Goal: Task Accomplishment & Management: Manage account settings

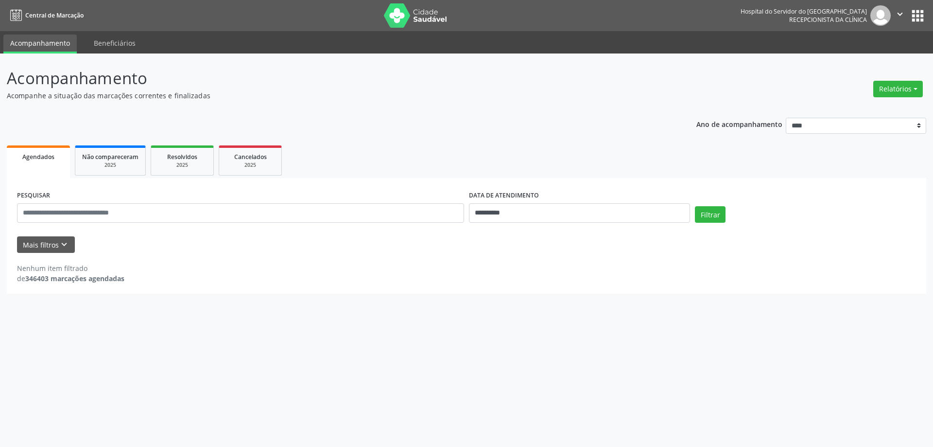
select select "*"
click at [561, 217] on body "**********" at bounding box center [466, 223] width 933 height 447
click at [540, 335] on span "27" at bounding box center [540, 341] width 19 height 19
click at [438, 183] on div "**********" at bounding box center [466, 236] width 919 height 116
click at [148, 215] on input "text" at bounding box center [240, 212] width 447 height 19
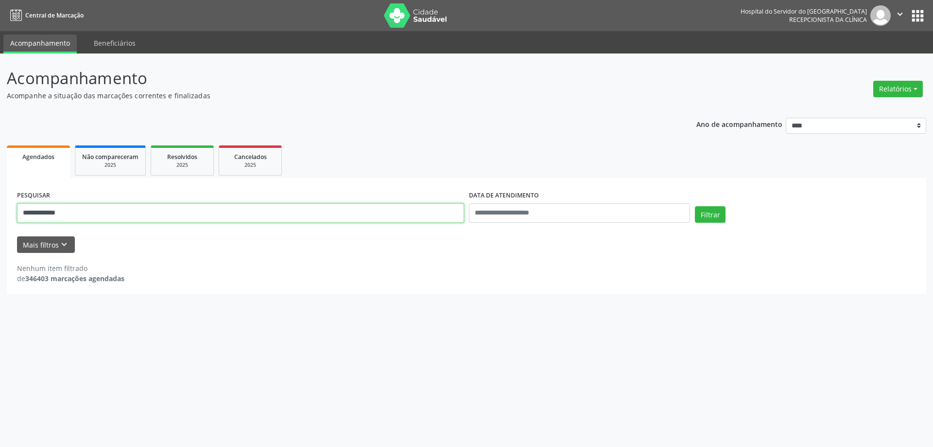
type input "**********"
click at [695, 206] on button "Filtrar" at bounding box center [710, 214] width 31 height 17
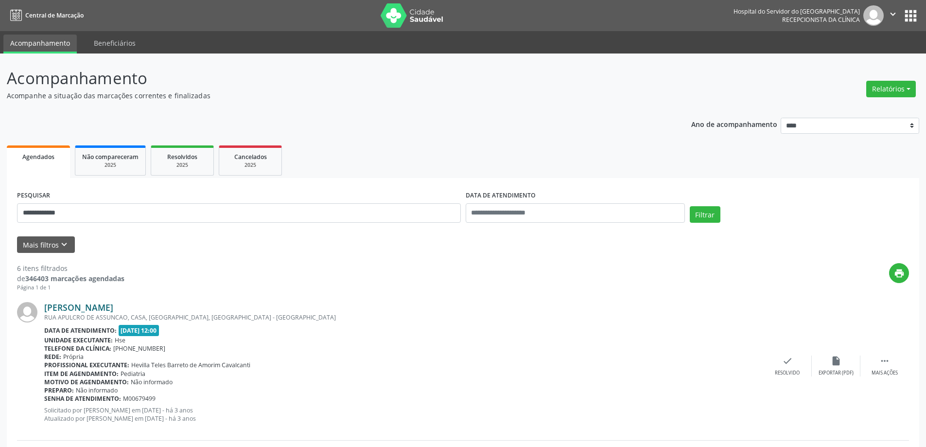
click at [113, 305] on link "[PERSON_NAME]" at bounding box center [78, 307] width 69 height 11
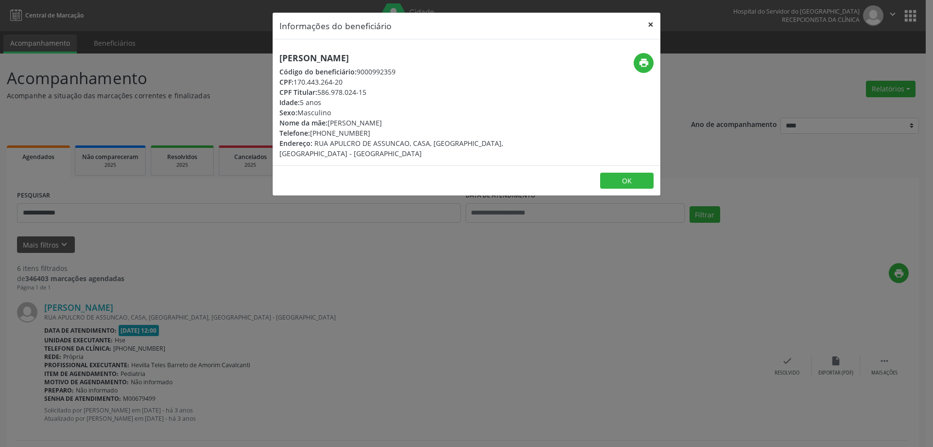
click at [652, 23] on button "×" at bounding box center [650, 25] width 19 height 24
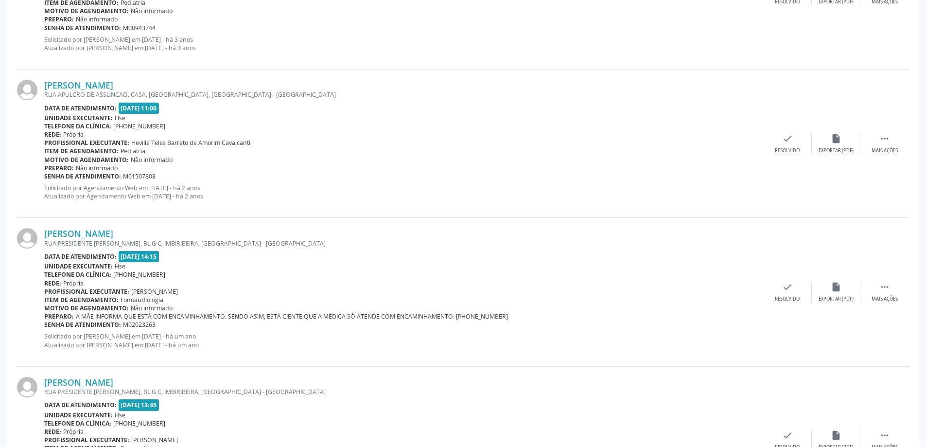
scroll to position [535, 0]
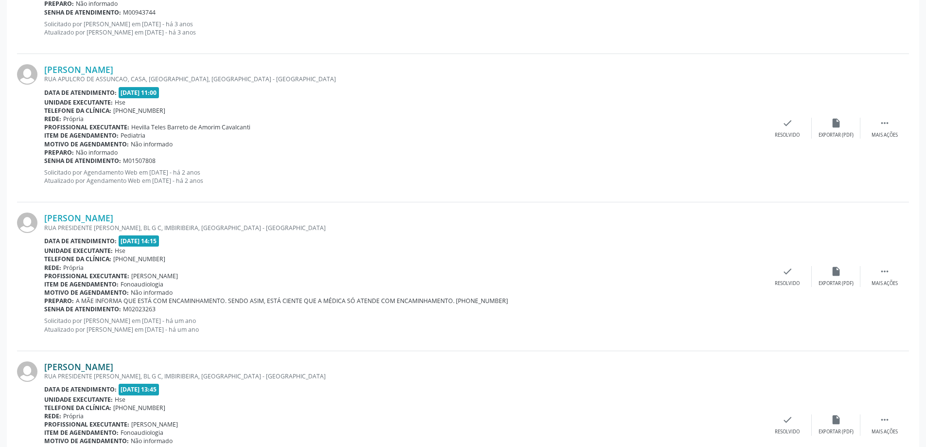
click at [110, 364] on link "[PERSON_NAME]" at bounding box center [78, 366] width 69 height 11
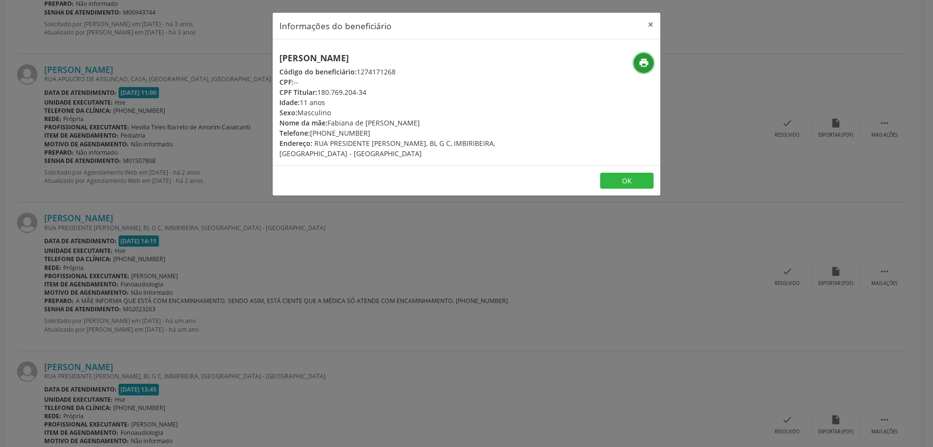
click at [642, 69] on button "print" at bounding box center [644, 63] width 20 height 20
click at [652, 20] on button "×" at bounding box center [650, 25] width 19 height 24
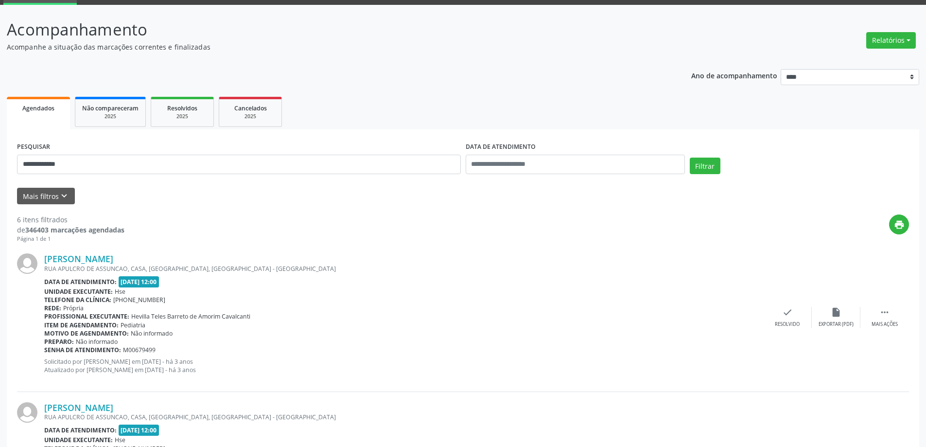
scroll to position [0, 0]
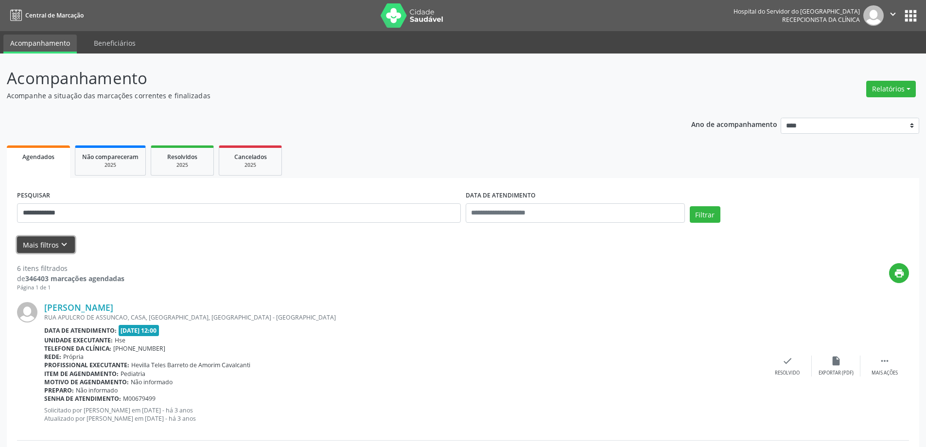
click at [59, 242] on icon "keyboard_arrow_down" at bounding box center [64, 244] width 11 height 11
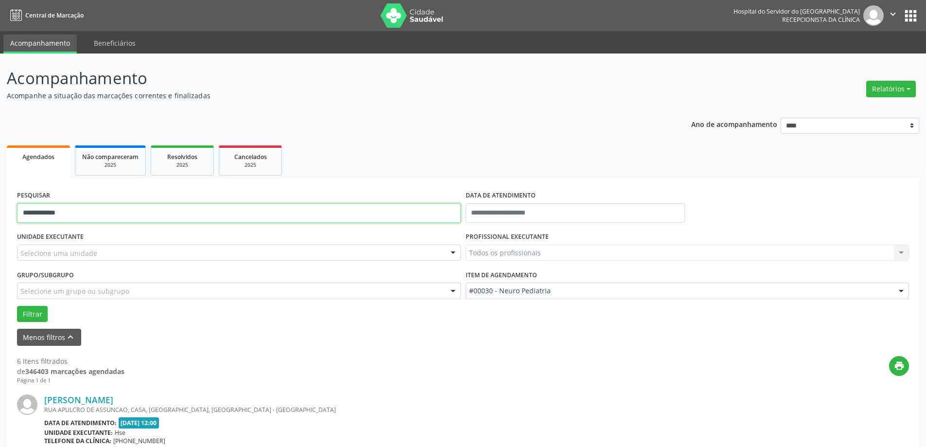
drag, startPoint x: 87, startPoint y: 213, endPoint x: 14, endPoint y: 215, distance: 73.4
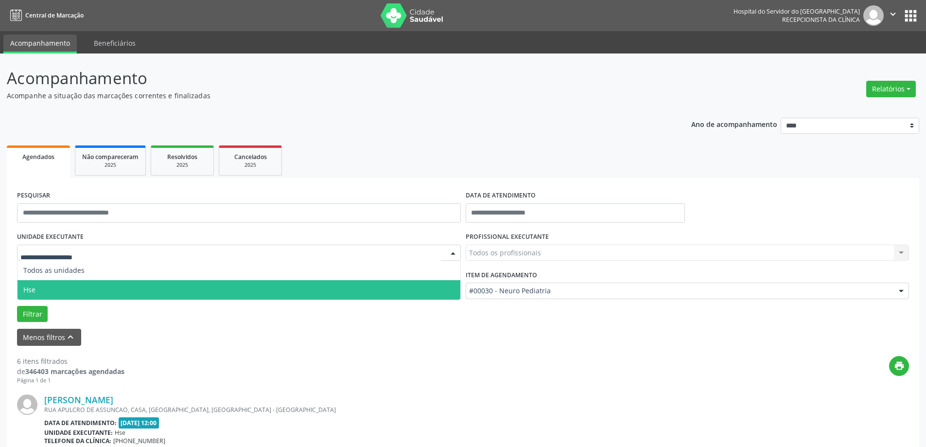
click at [37, 287] on span "Hse" at bounding box center [238, 289] width 443 height 19
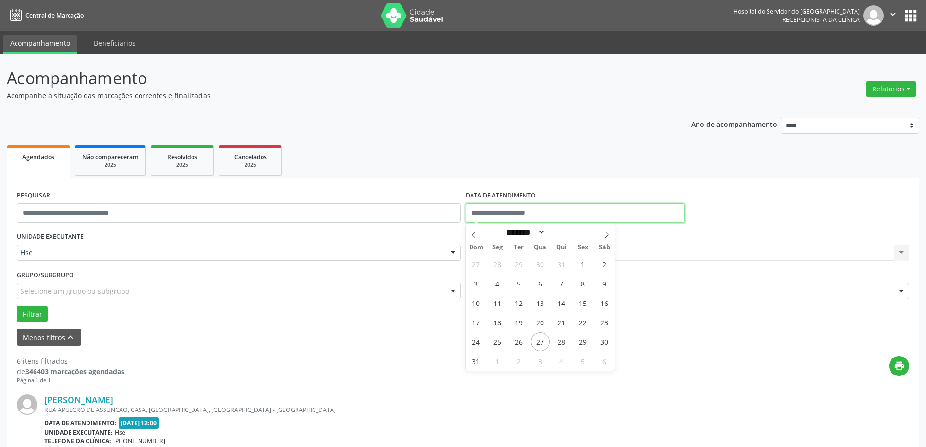
click at [544, 215] on input "text" at bounding box center [575, 212] width 219 height 19
click at [544, 337] on span "27" at bounding box center [540, 341] width 19 height 19
type input "**********"
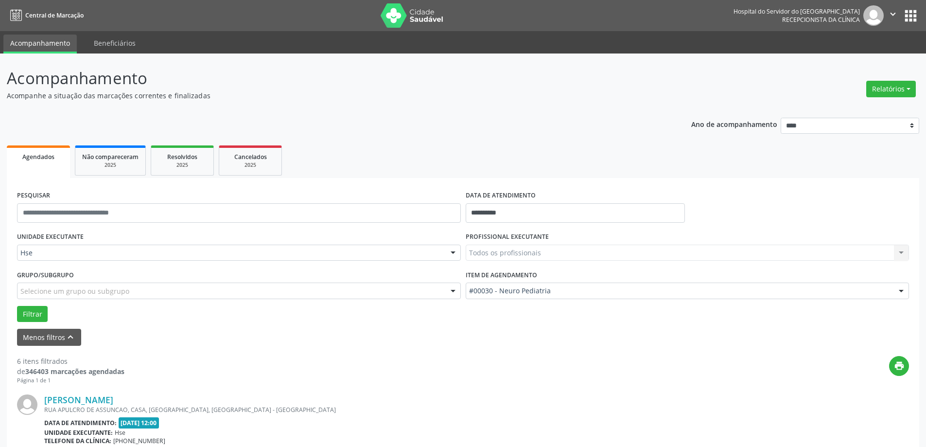
click at [570, 256] on div "Todos os profissionais Todos os profissionais [PERSON_NAME] Interaminense Junio…" at bounding box center [688, 252] width 444 height 17
click at [570, 251] on div "Todos os profissionais Todos os profissionais [PERSON_NAME] Interaminense Junio…" at bounding box center [688, 252] width 444 height 17
click at [567, 256] on div "Todos os profissionais Todos os profissionais [PERSON_NAME] Interaminense Junio…" at bounding box center [688, 252] width 444 height 17
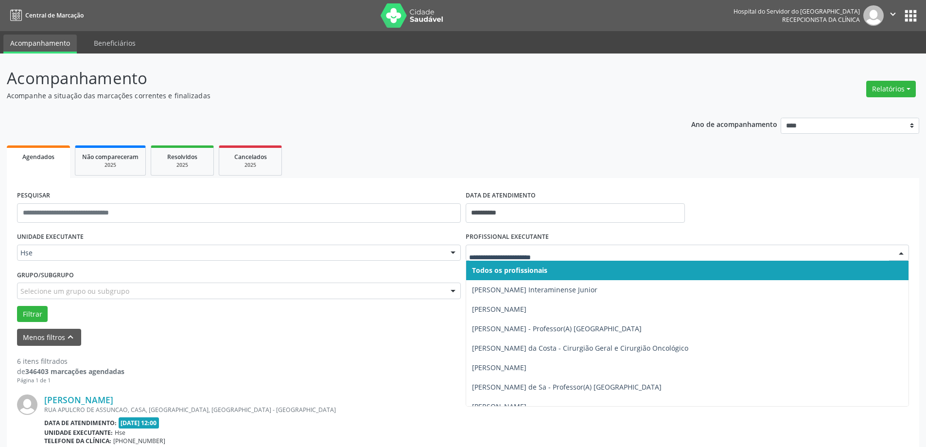
click at [564, 252] on input "text" at bounding box center [679, 257] width 420 height 19
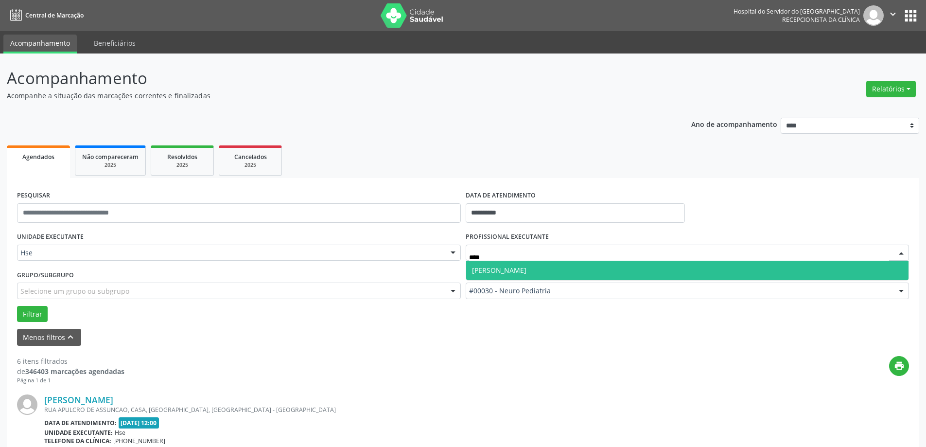
type input "*****"
click at [566, 261] on span "[PERSON_NAME]" at bounding box center [687, 269] width 443 height 19
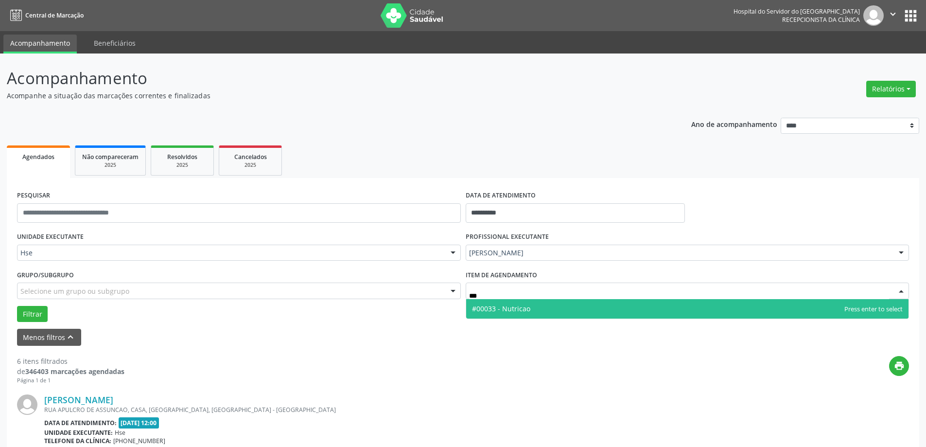
type input "****"
click at [561, 303] on span "#00033 - Nutricao" at bounding box center [687, 308] width 443 height 19
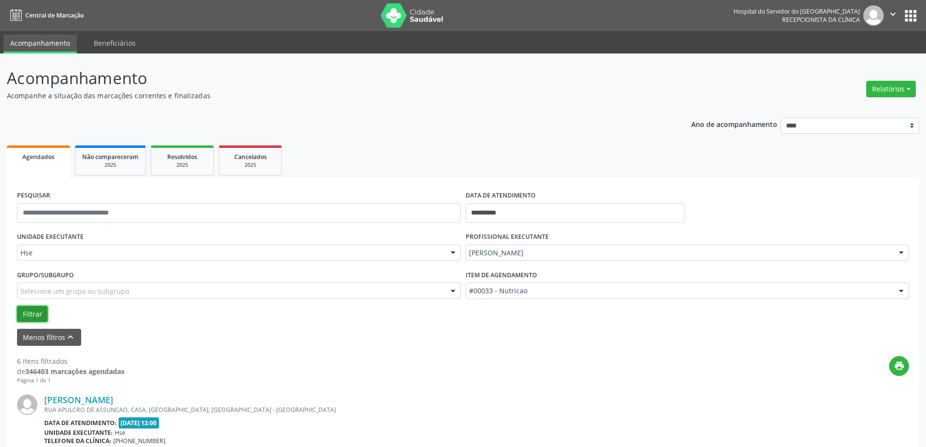
click at [34, 309] on button "Filtrar" at bounding box center [32, 314] width 31 height 17
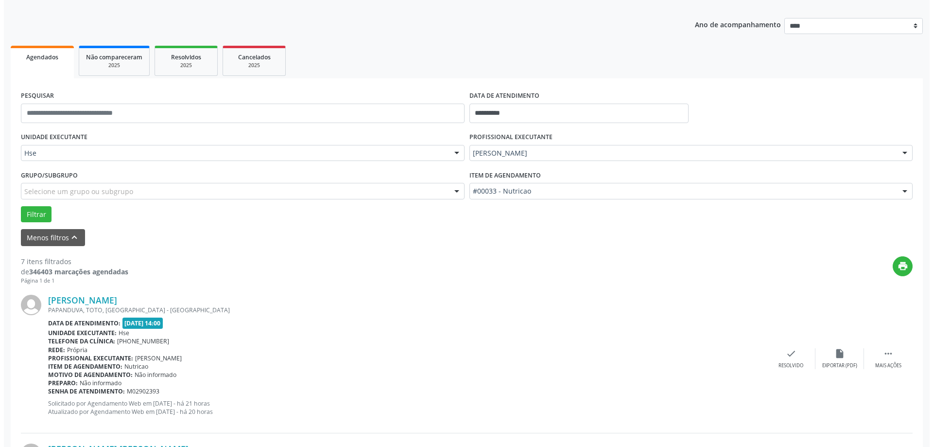
scroll to position [194, 0]
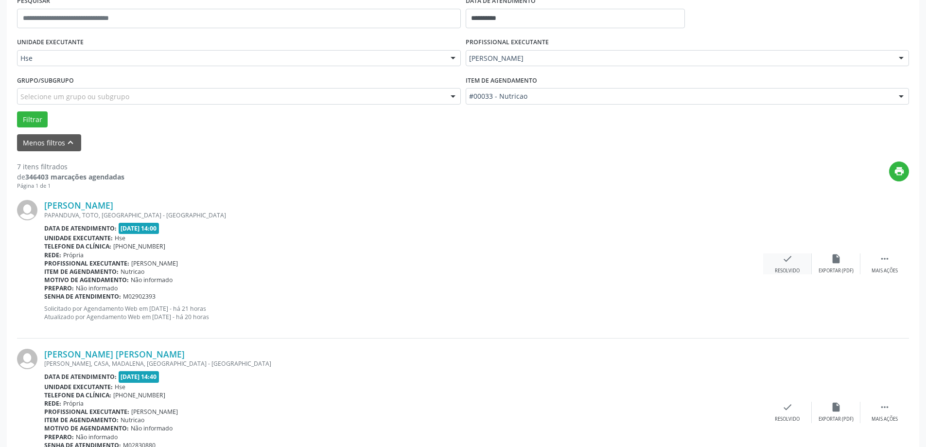
click at [793, 264] on div "check Resolvido" at bounding box center [787, 263] width 49 height 21
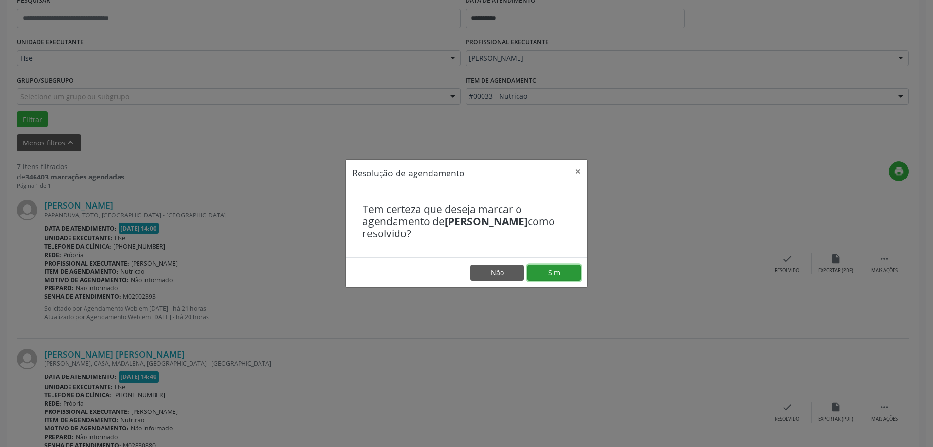
click at [565, 274] on button "Sim" at bounding box center [553, 272] width 53 height 17
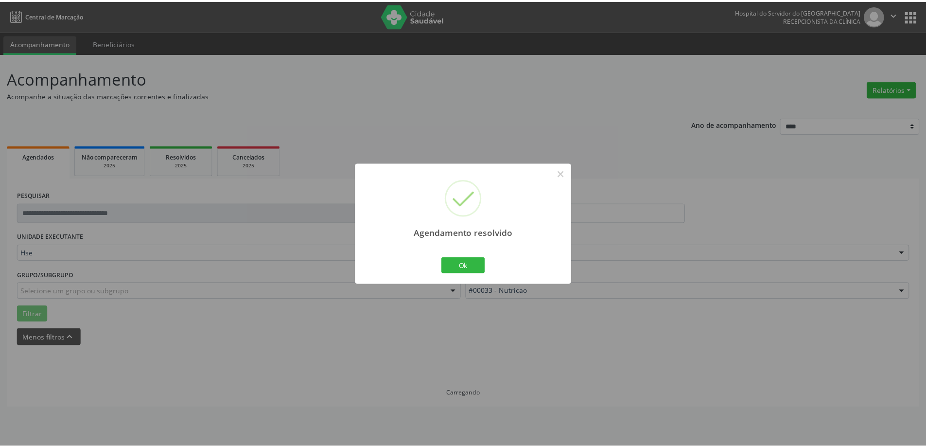
scroll to position [0, 0]
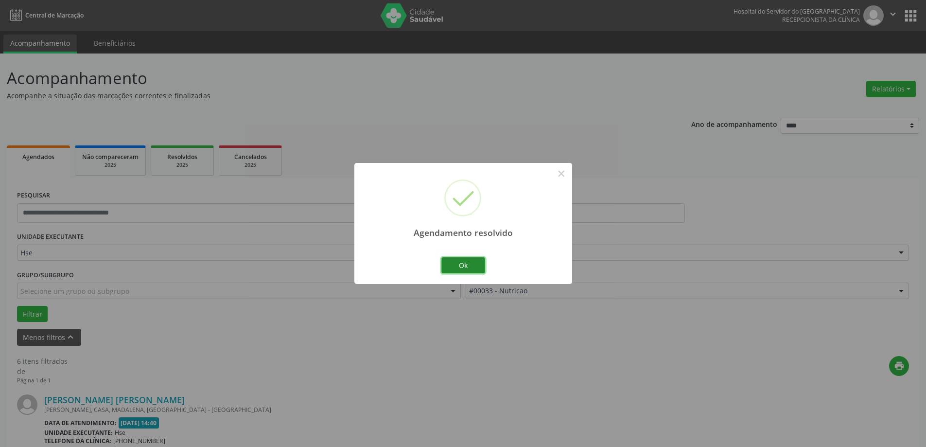
click at [477, 267] on button "Ok" at bounding box center [463, 265] width 44 height 17
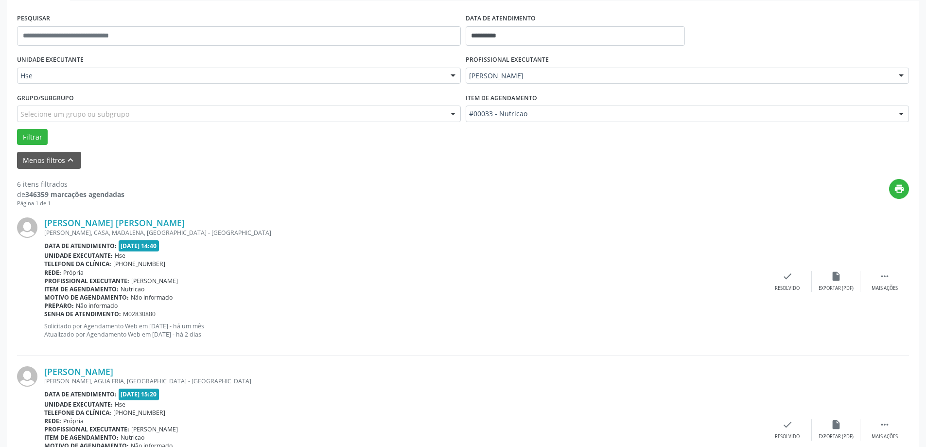
scroll to position [194, 0]
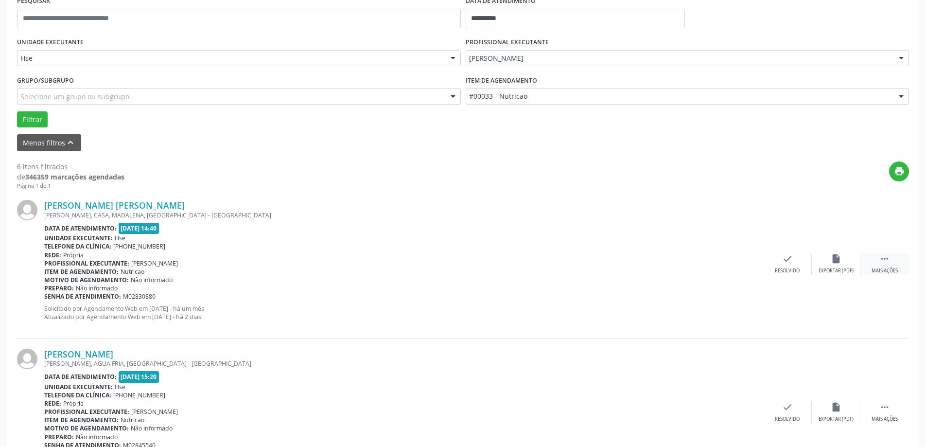
click at [898, 260] on div " Mais ações" at bounding box center [884, 263] width 49 height 21
click at [847, 265] on div "alarm_off Não compareceu" at bounding box center [836, 263] width 49 height 21
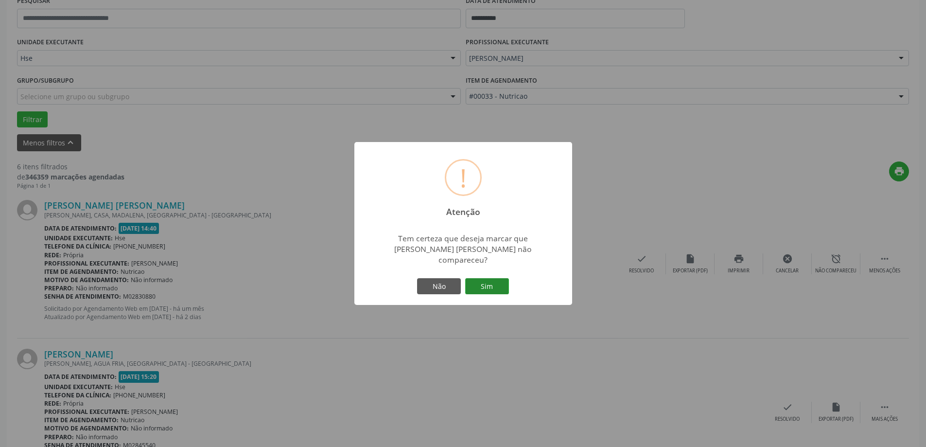
click at [497, 281] on button "Sim" at bounding box center [487, 286] width 44 height 17
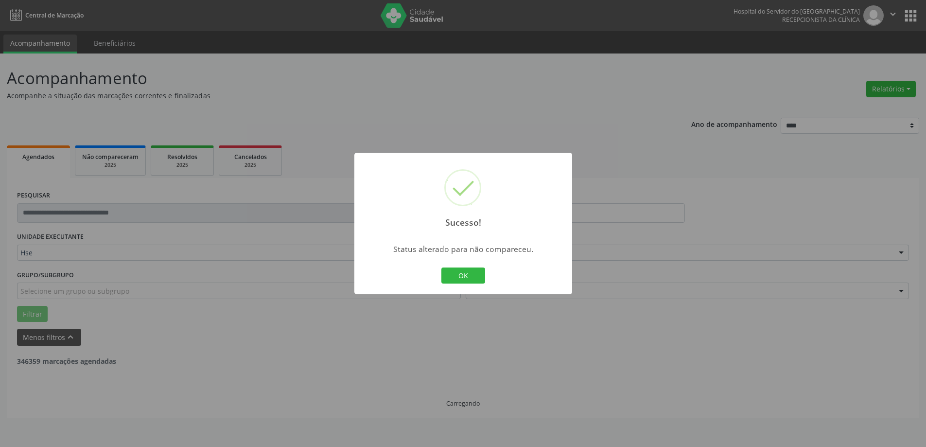
scroll to position [0, 0]
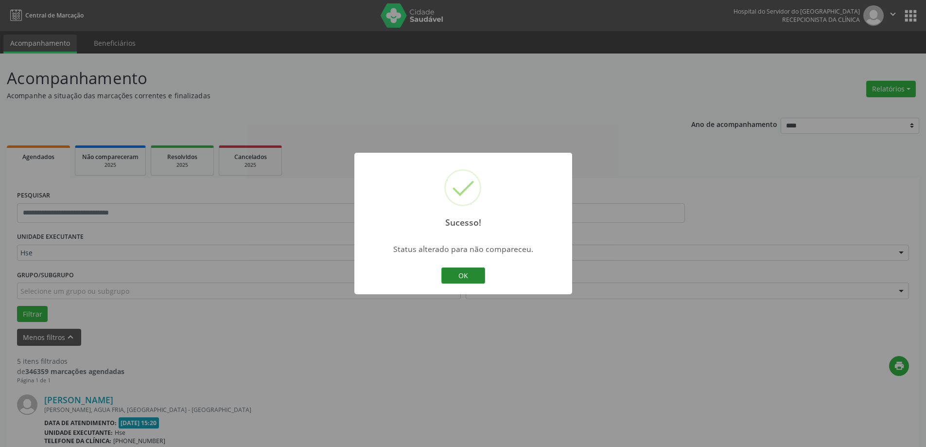
click at [482, 280] on button "OK" at bounding box center [463, 275] width 44 height 17
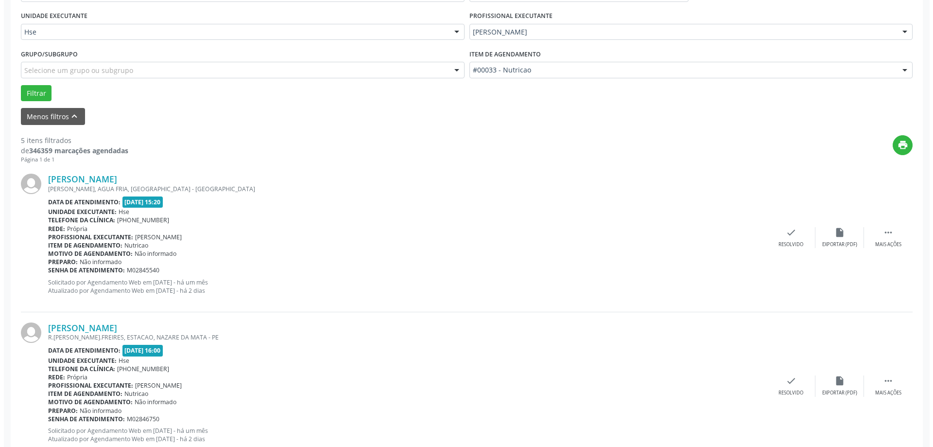
scroll to position [243, 0]
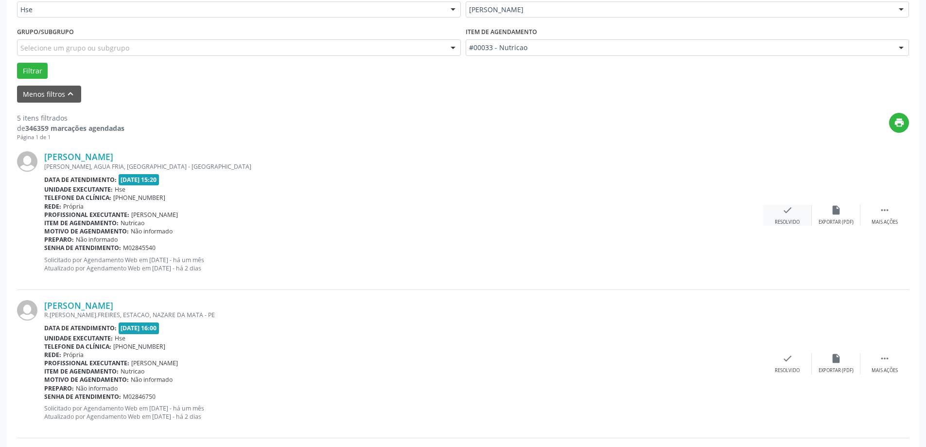
click at [782, 222] on div "Resolvido" at bounding box center [787, 222] width 25 height 7
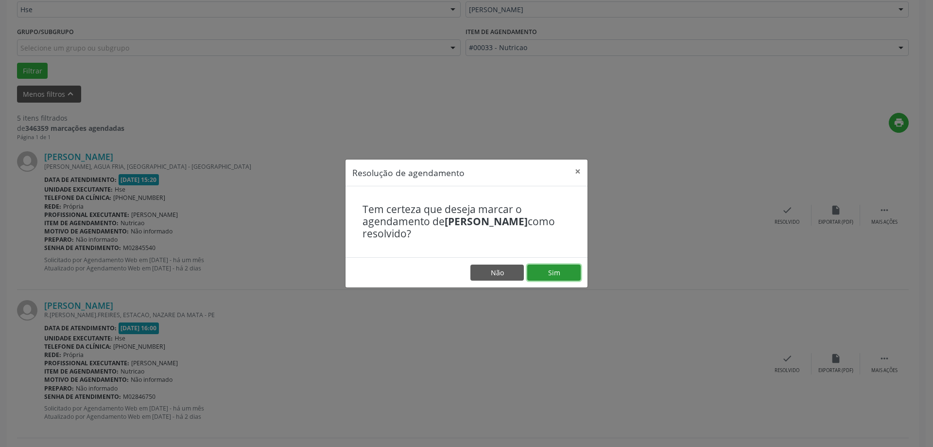
click at [561, 273] on button "Sim" at bounding box center [553, 272] width 53 height 17
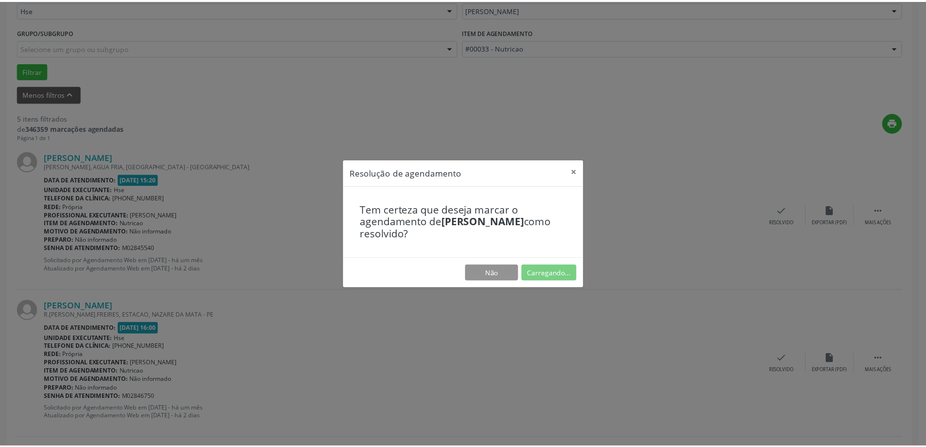
scroll to position [0, 0]
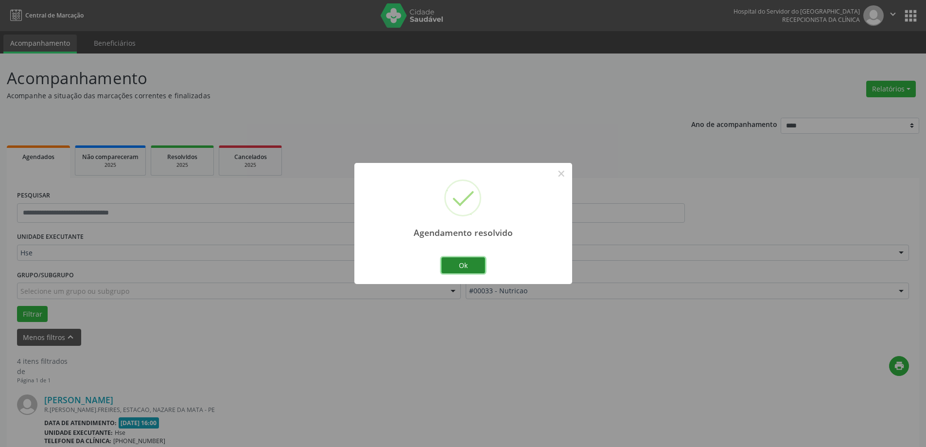
click at [474, 262] on button "Ok" at bounding box center [463, 265] width 44 height 17
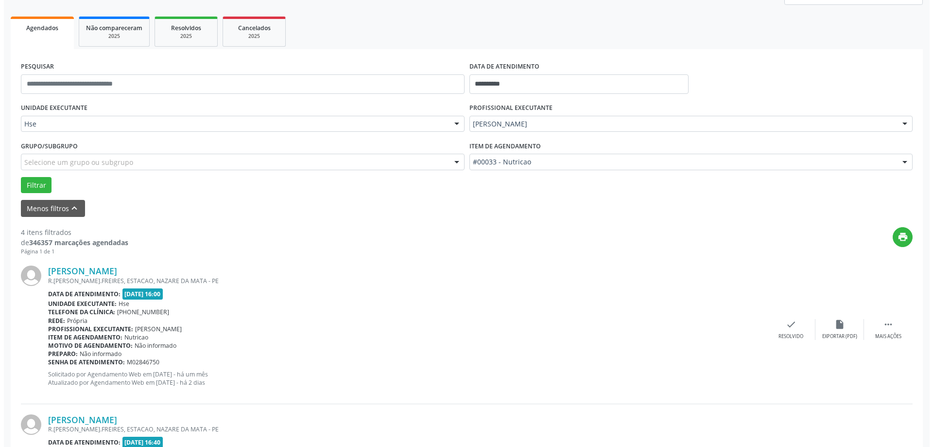
scroll to position [146, 0]
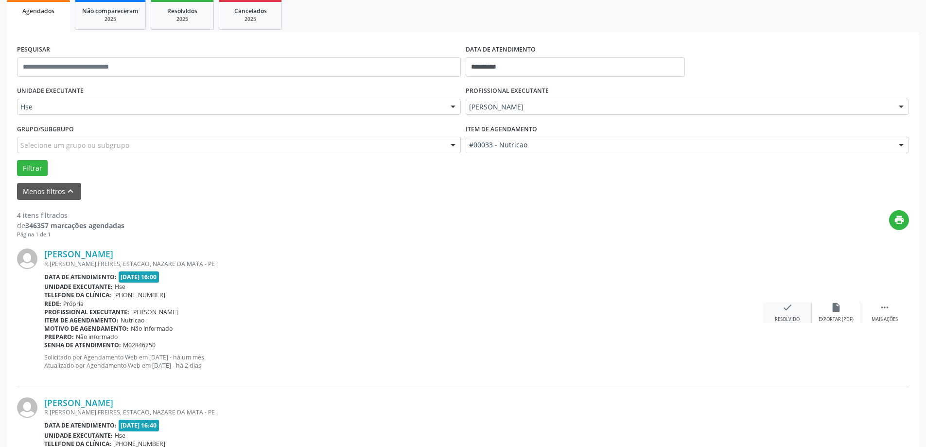
click at [789, 306] on icon "check" at bounding box center [787, 307] width 11 height 11
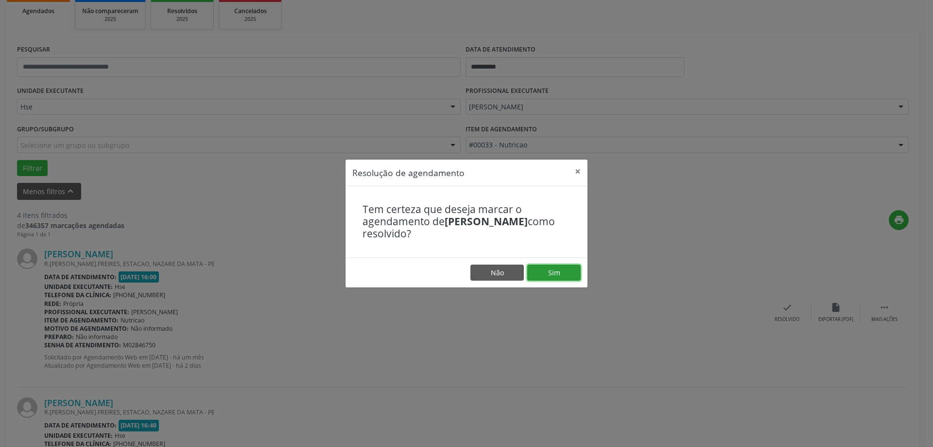
click at [551, 277] on button "Sim" at bounding box center [553, 272] width 53 height 17
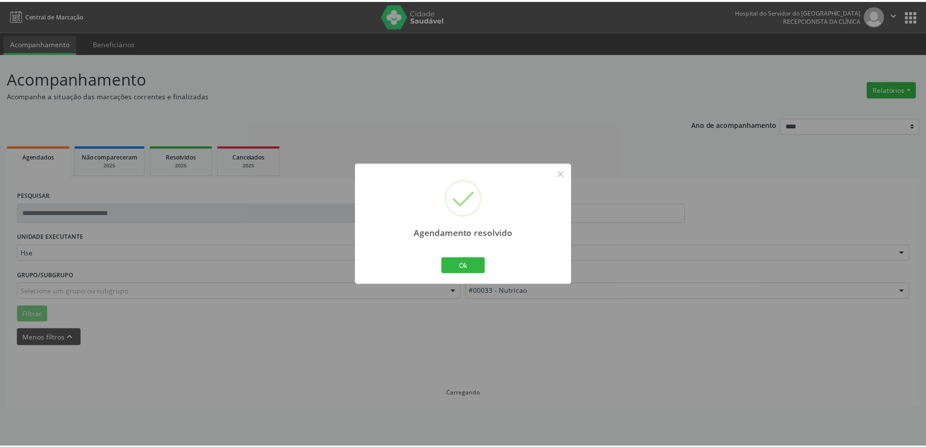
scroll to position [0, 0]
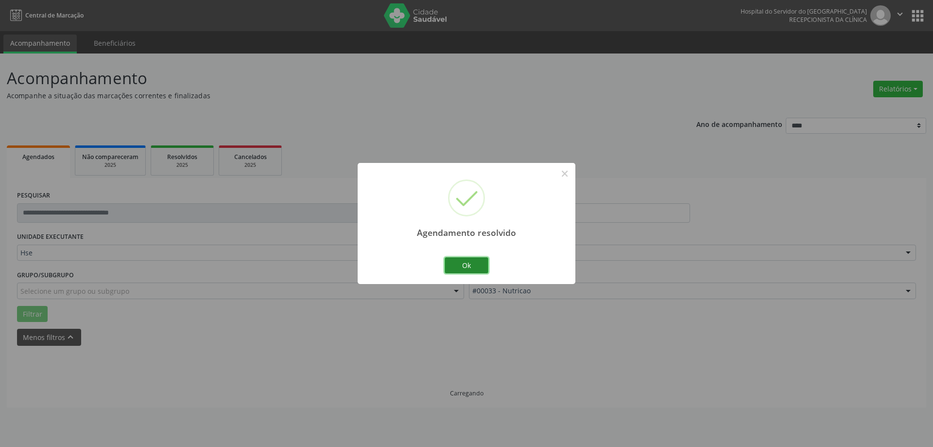
click at [484, 270] on button "Ok" at bounding box center [467, 265] width 44 height 17
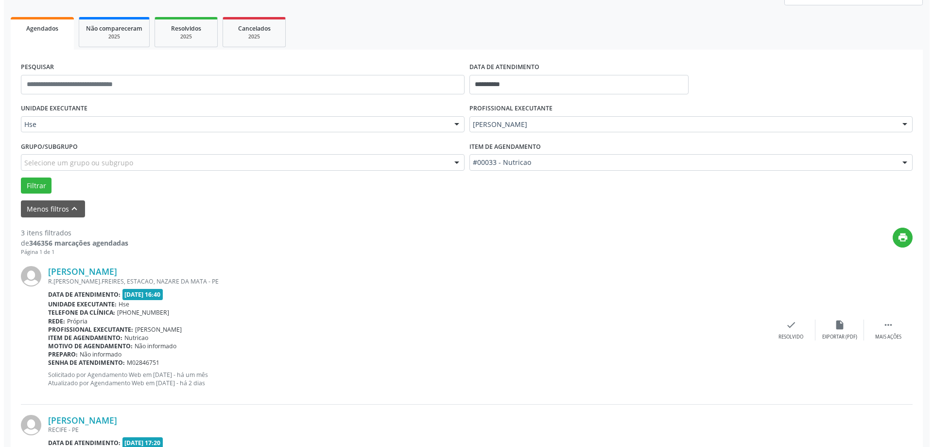
scroll to position [146, 0]
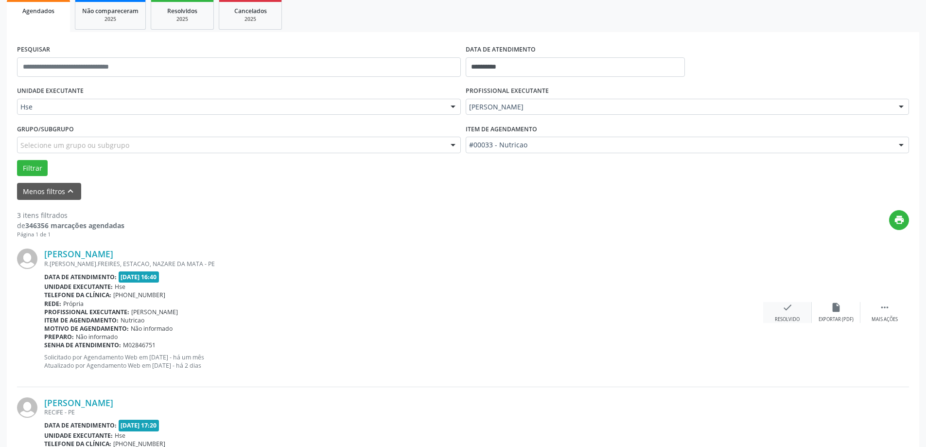
click at [784, 306] on icon "check" at bounding box center [787, 307] width 11 height 11
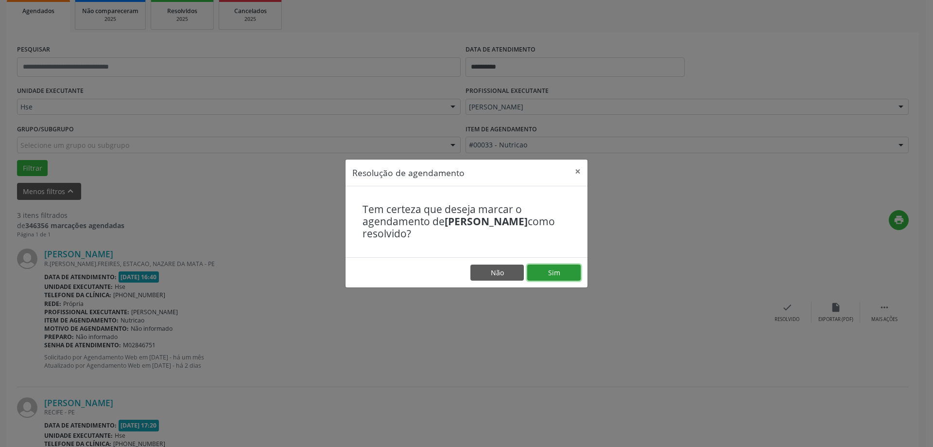
click at [567, 277] on button "Sim" at bounding box center [553, 272] width 53 height 17
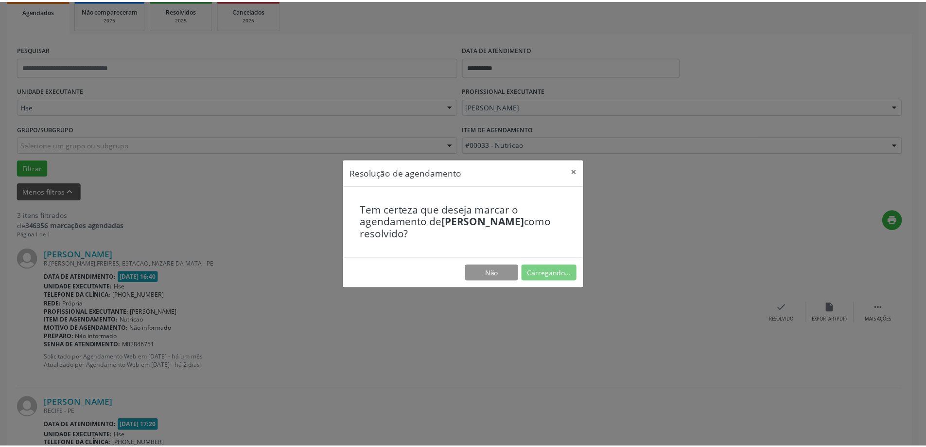
scroll to position [0, 0]
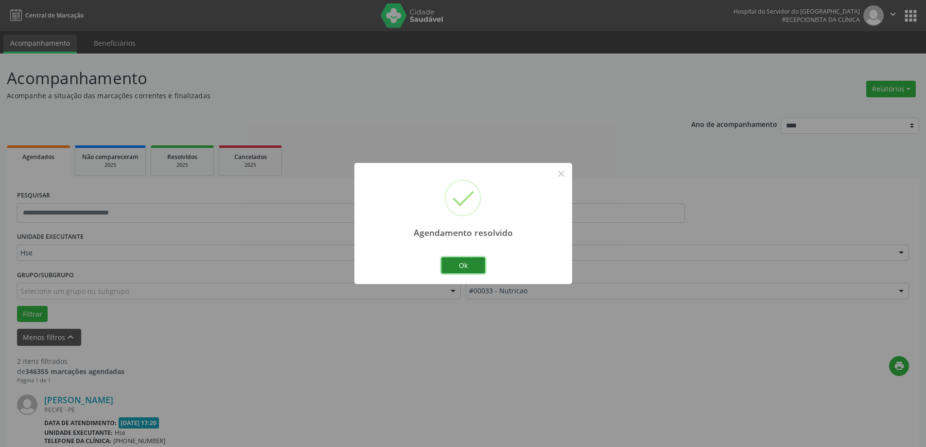
click at [464, 267] on button "Ok" at bounding box center [463, 265] width 44 height 17
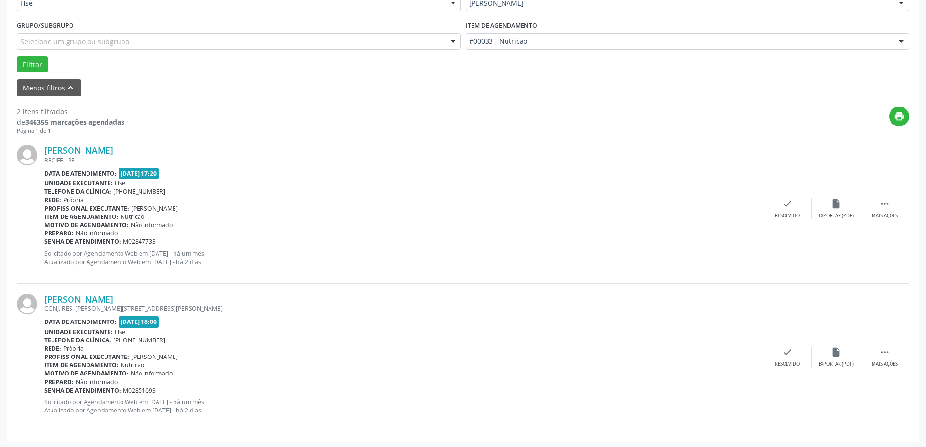
scroll to position [251, 0]
click at [892, 209] on div " Mais ações" at bounding box center [884, 207] width 49 height 21
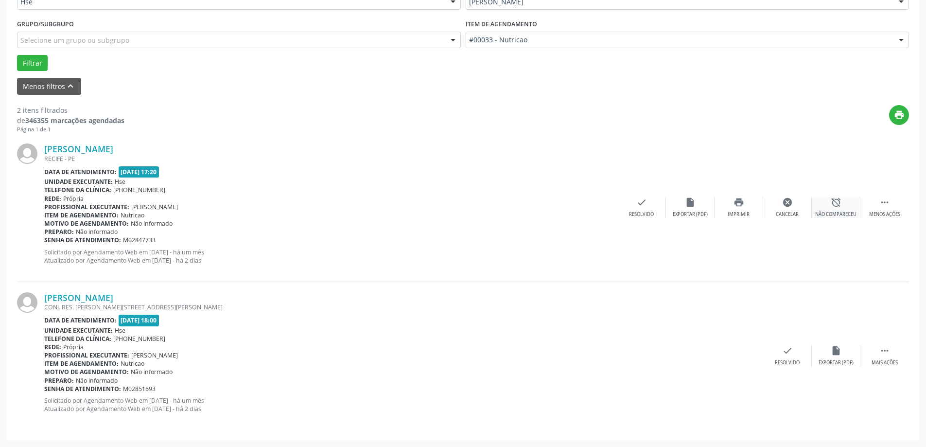
click at [850, 213] on div "Não compareceu" at bounding box center [835, 214] width 41 height 7
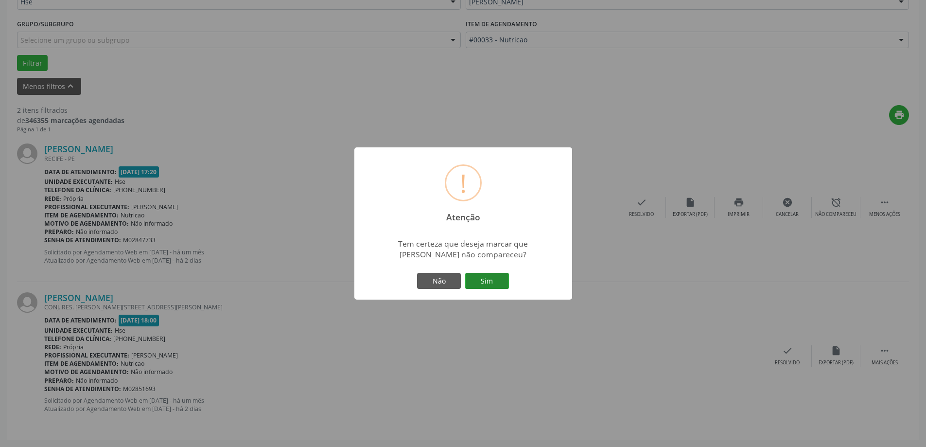
click at [496, 276] on button "Sim" at bounding box center [487, 281] width 44 height 17
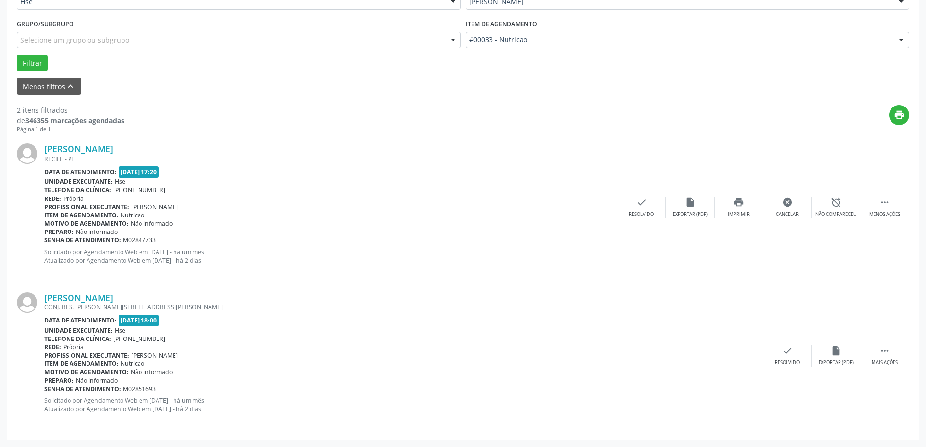
scroll to position [0, 0]
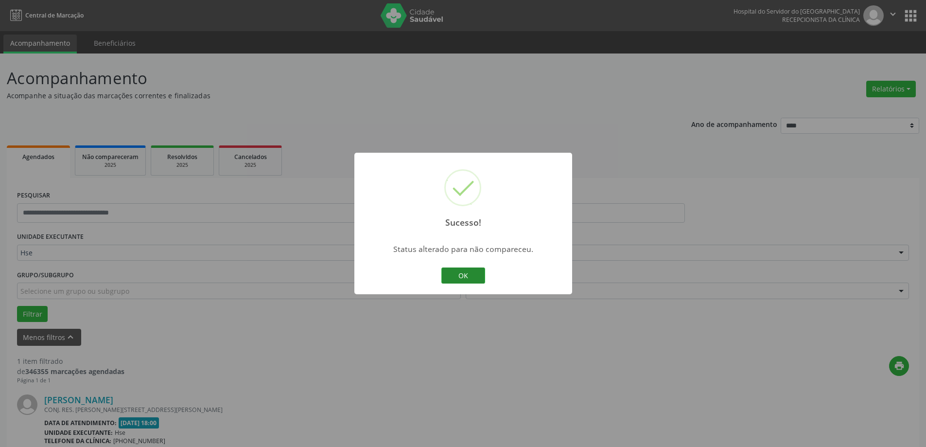
click at [470, 278] on button "OK" at bounding box center [463, 275] width 44 height 17
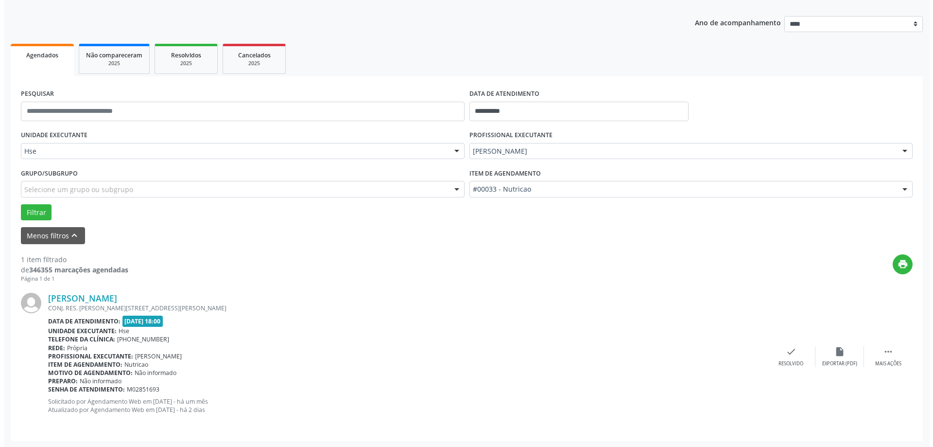
scroll to position [103, 0]
click at [790, 356] on icon "check" at bounding box center [787, 350] width 11 height 11
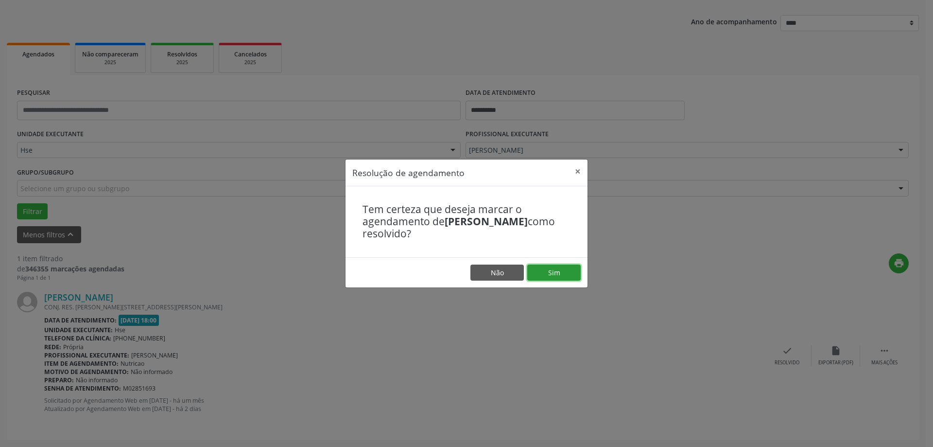
click at [558, 269] on button "Sim" at bounding box center [553, 272] width 53 height 17
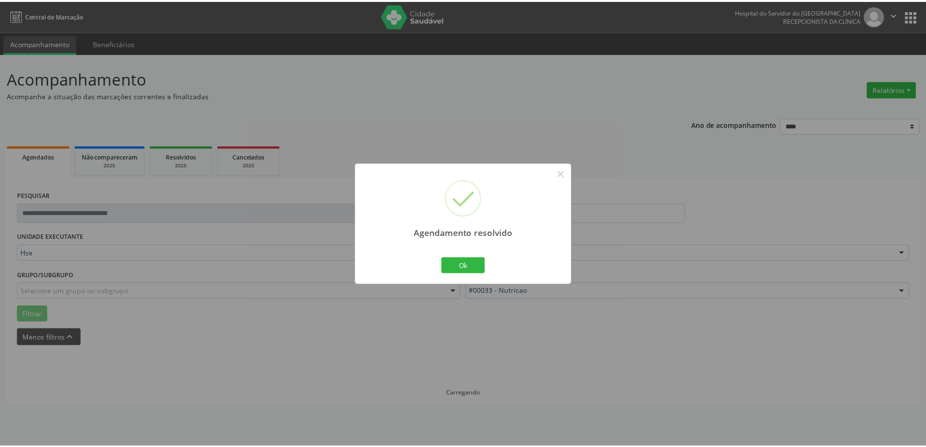
scroll to position [0, 0]
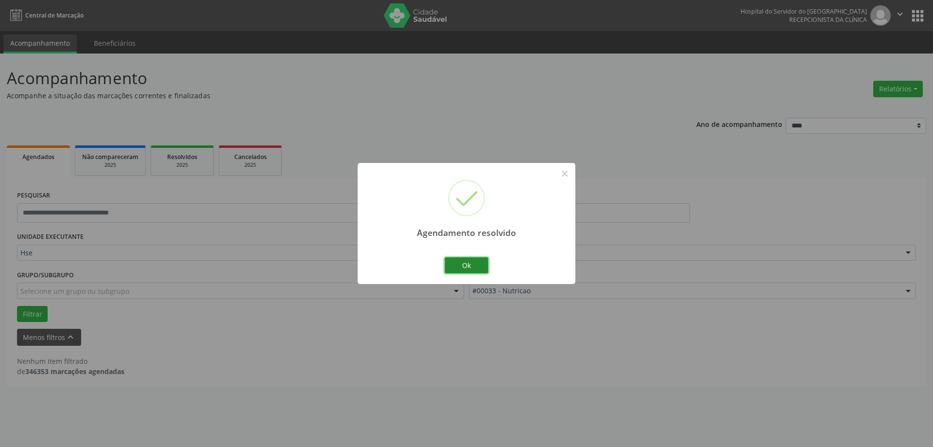
click at [457, 264] on button "Ok" at bounding box center [467, 265] width 44 height 17
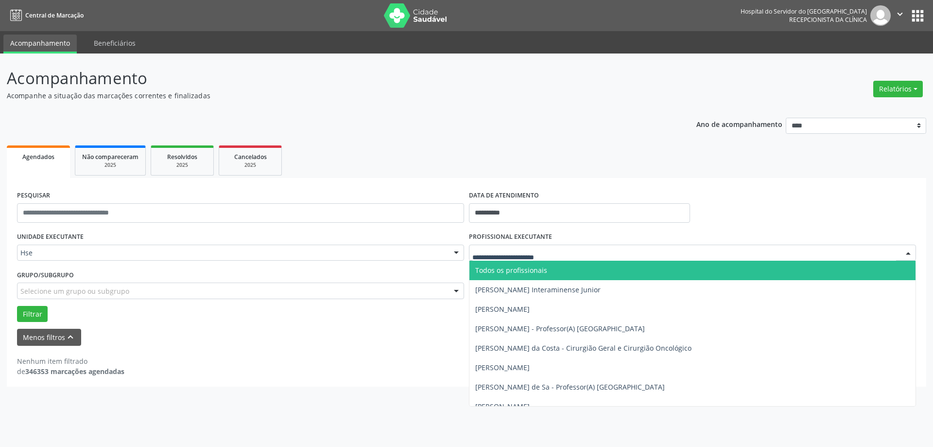
click at [526, 252] on input "text" at bounding box center [684, 257] width 424 height 19
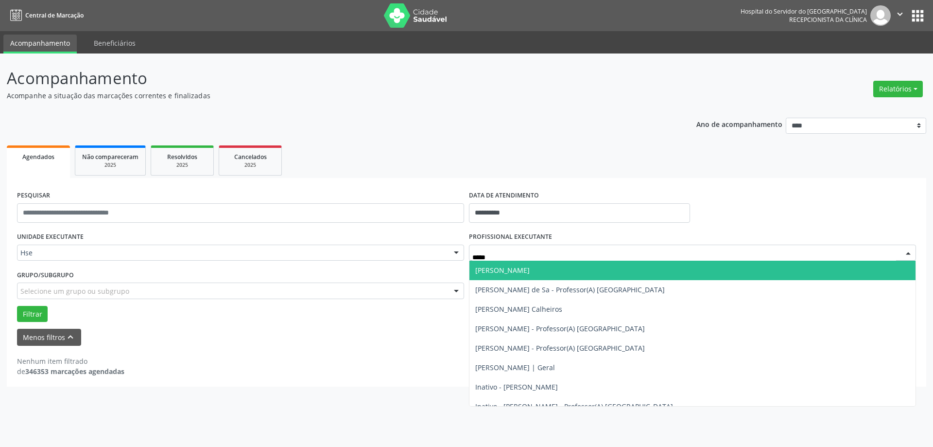
type input "******"
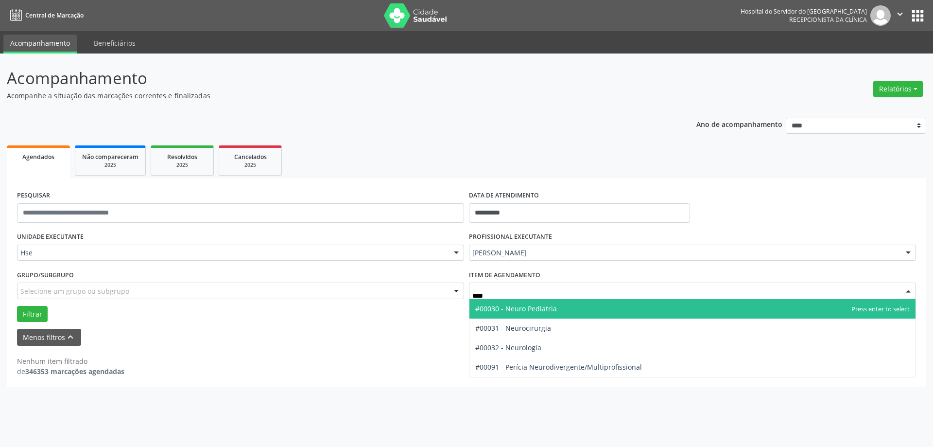
type input "*****"
click at [532, 309] on span "#00030 - Neuro Pediatria" at bounding box center [516, 308] width 82 height 9
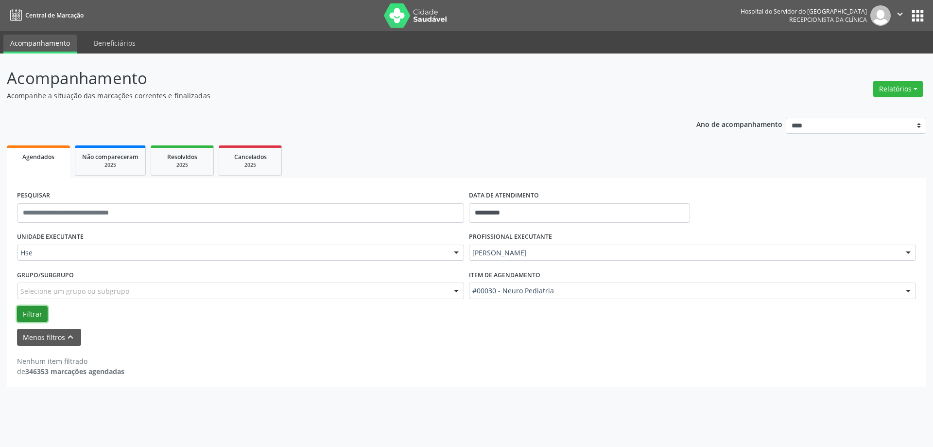
click at [28, 315] on button "Filtrar" at bounding box center [32, 314] width 31 height 17
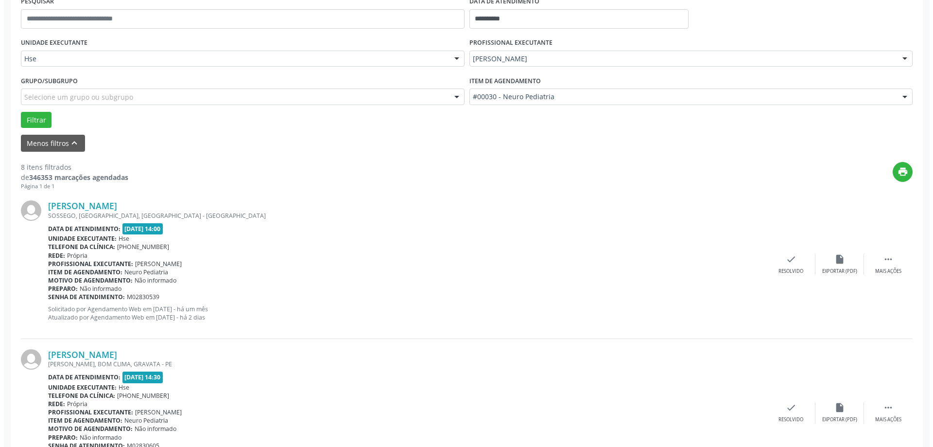
scroll to position [194, 0]
click at [776, 258] on div "check Resolvido" at bounding box center [787, 263] width 49 height 21
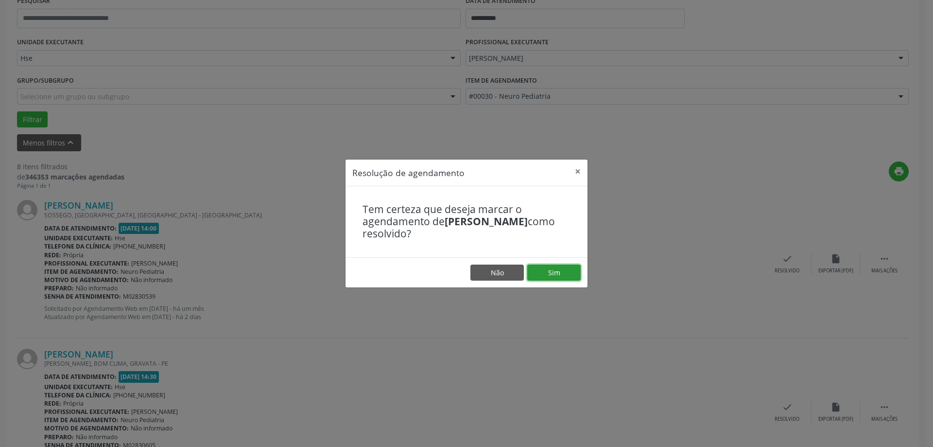
click at [564, 273] on button "Sim" at bounding box center [553, 272] width 53 height 17
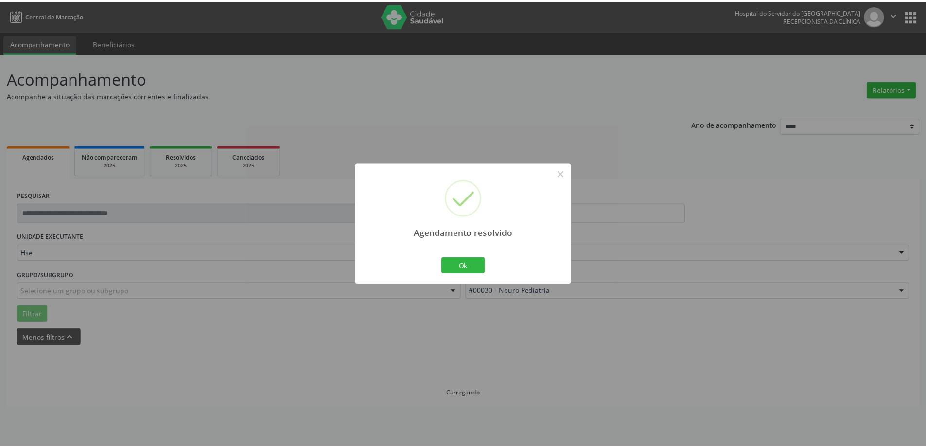
scroll to position [0, 0]
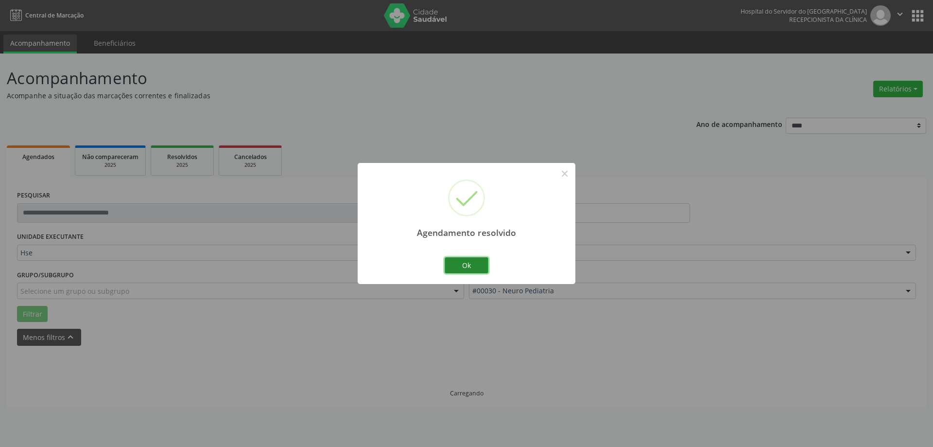
click at [483, 260] on button "Ok" at bounding box center [467, 265] width 44 height 17
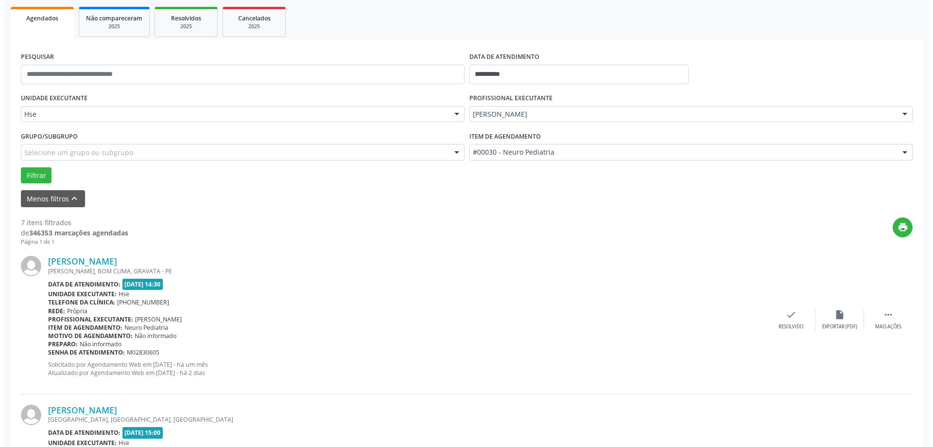
scroll to position [146, 0]
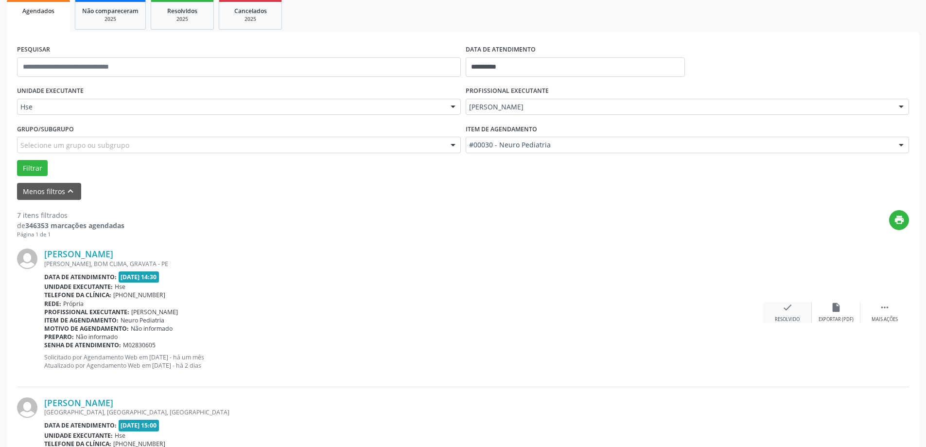
click at [789, 310] on icon "check" at bounding box center [787, 307] width 11 height 11
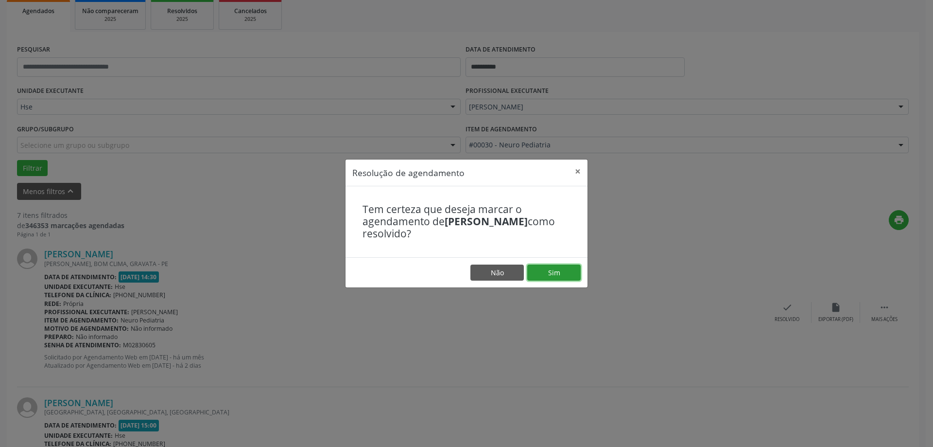
click at [556, 273] on button "Sim" at bounding box center [553, 272] width 53 height 17
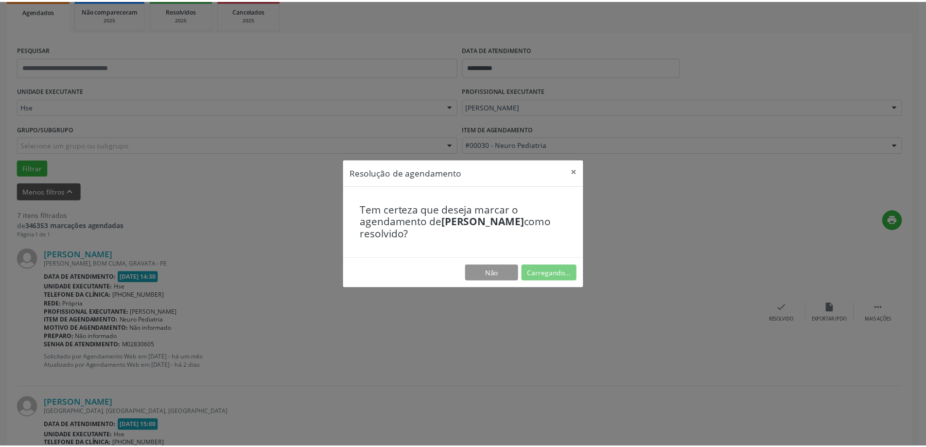
scroll to position [0, 0]
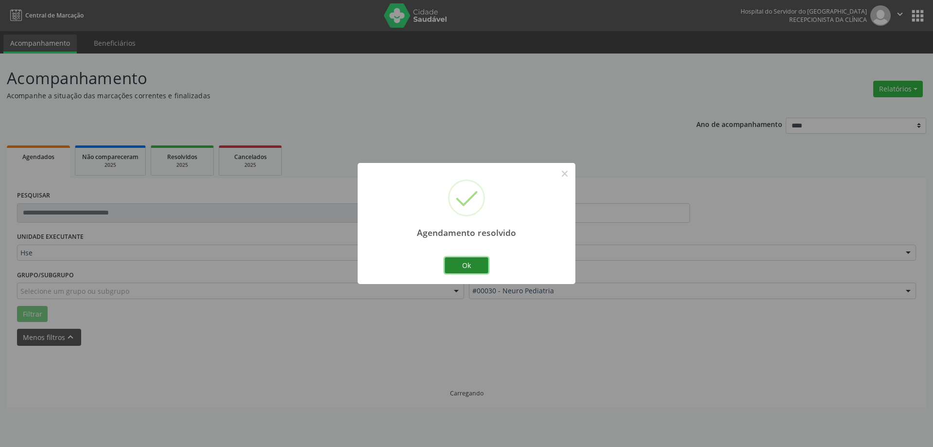
click at [474, 263] on button "Ok" at bounding box center [467, 265] width 44 height 17
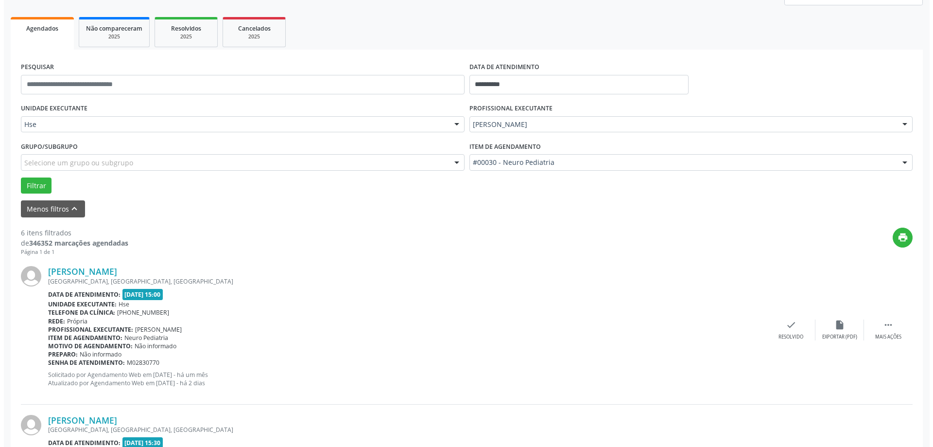
scroll to position [146, 0]
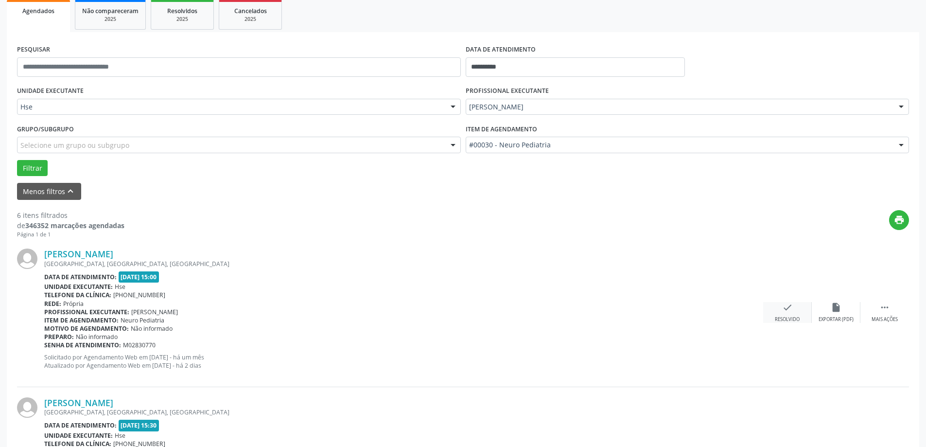
click at [780, 318] on div "Resolvido" at bounding box center [787, 319] width 25 height 7
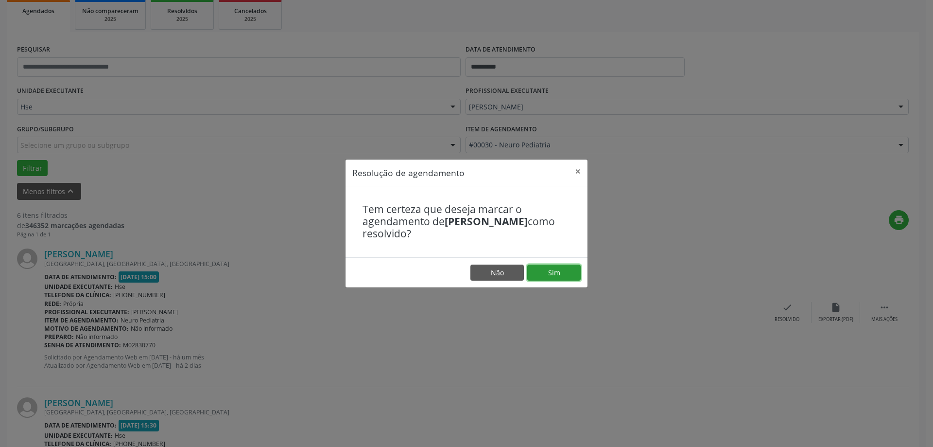
click at [547, 269] on button "Sim" at bounding box center [553, 272] width 53 height 17
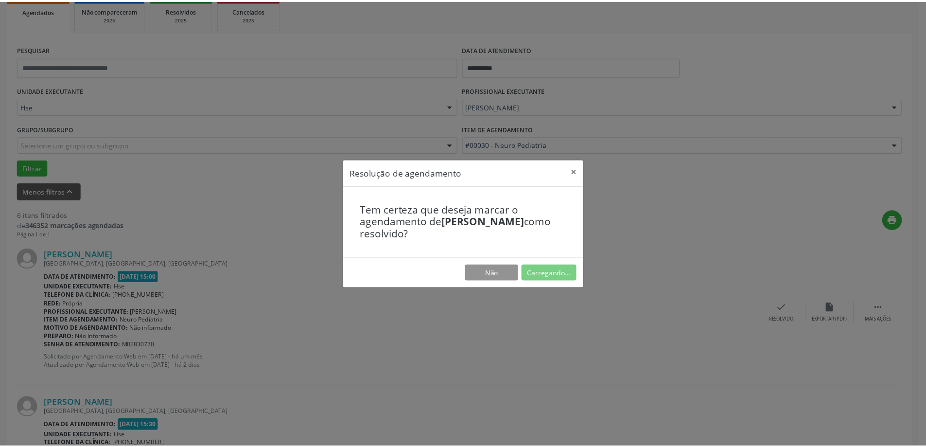
scroll to position [0, 0]
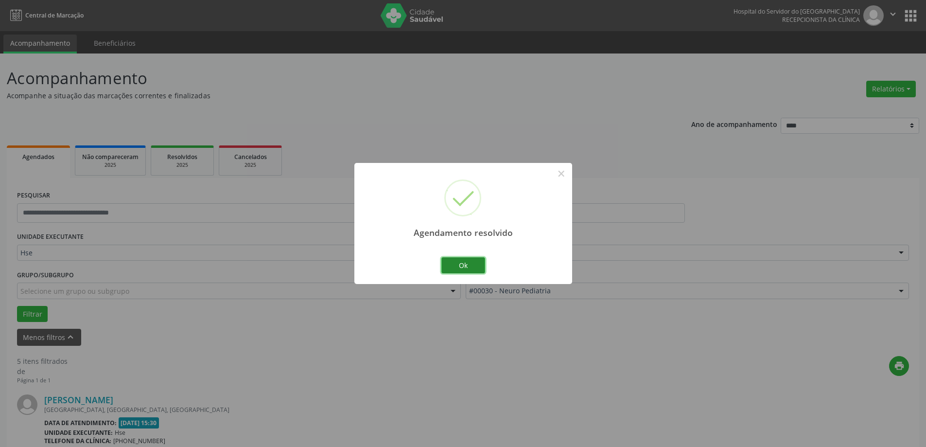
click at [444, 262] on button "Ok" at bounding box center [463, 265] width 44 height 17
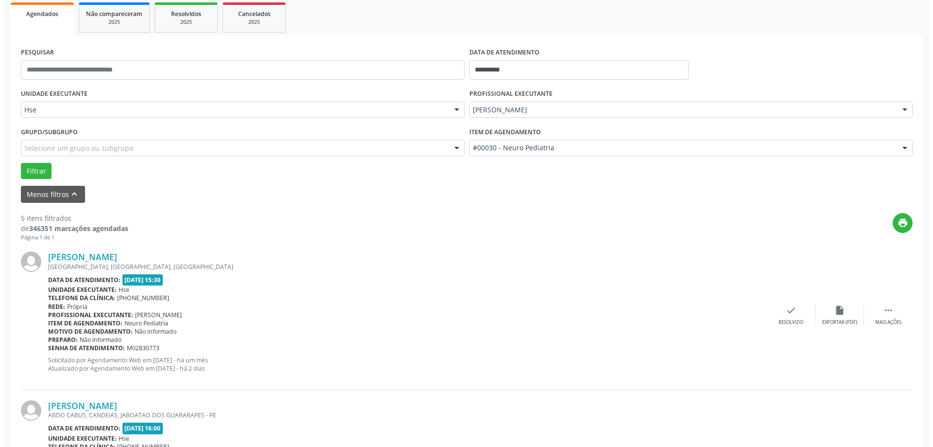
scroll to position [146, 0]
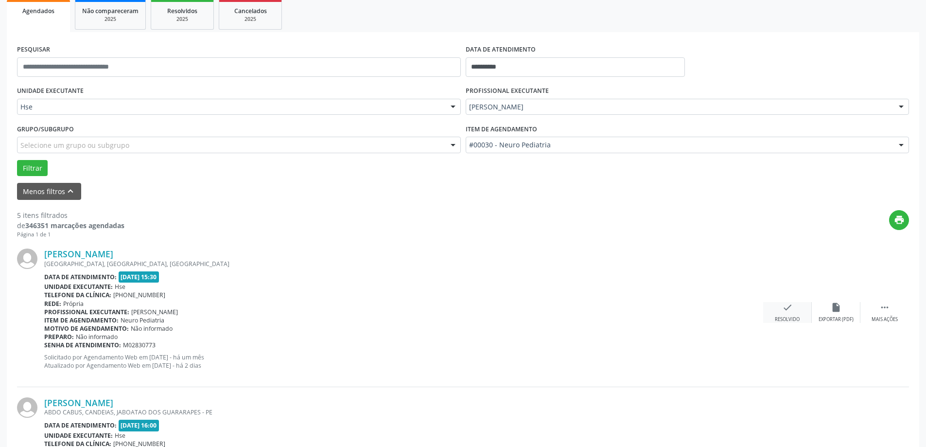
click at [789, 318] on div "Resolvido" at bounding box center [787, 319] width 25 height 7
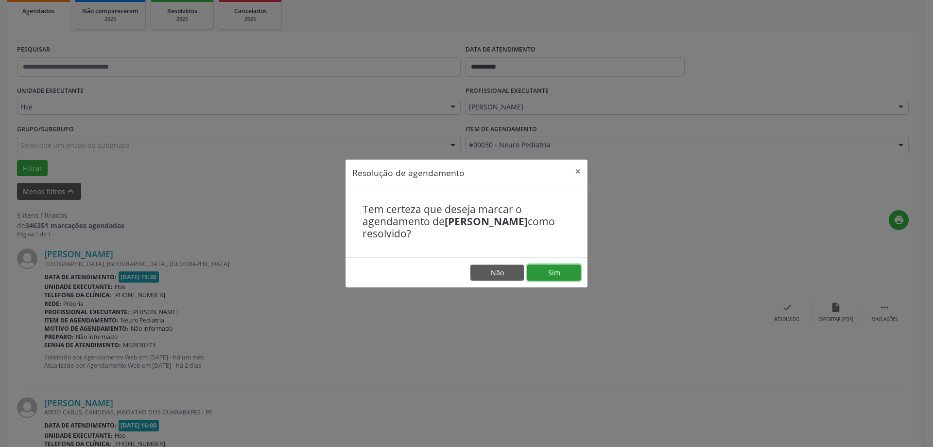
click at [573, 270] on button "Sim" at bounding box center [553, 272] width 53 height 17
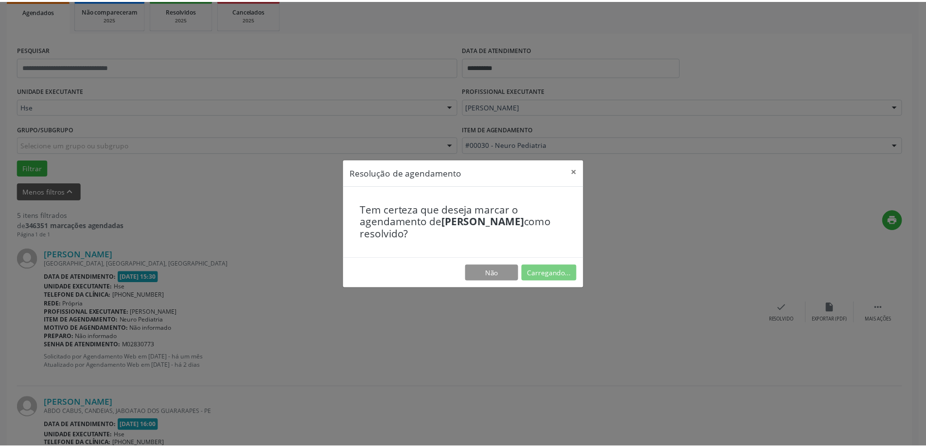
scroll to position [0, 0]
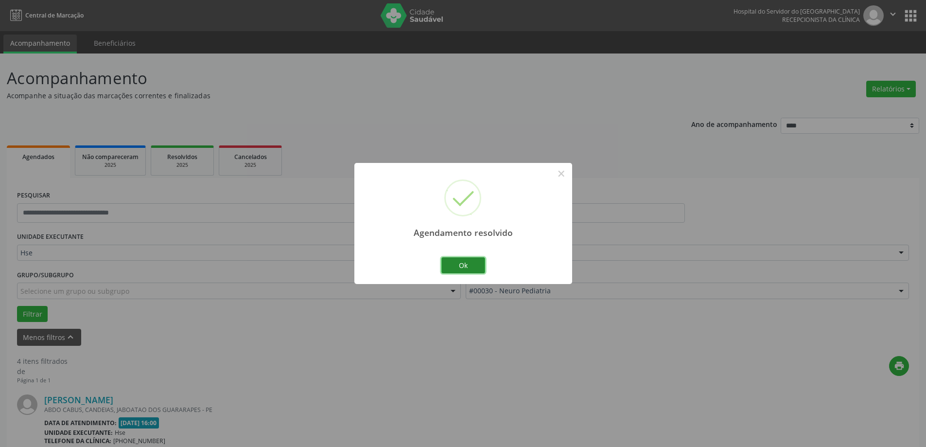
click at [453, 261] on button "Ok" at bounding box center [463, 265] width 44 height 17
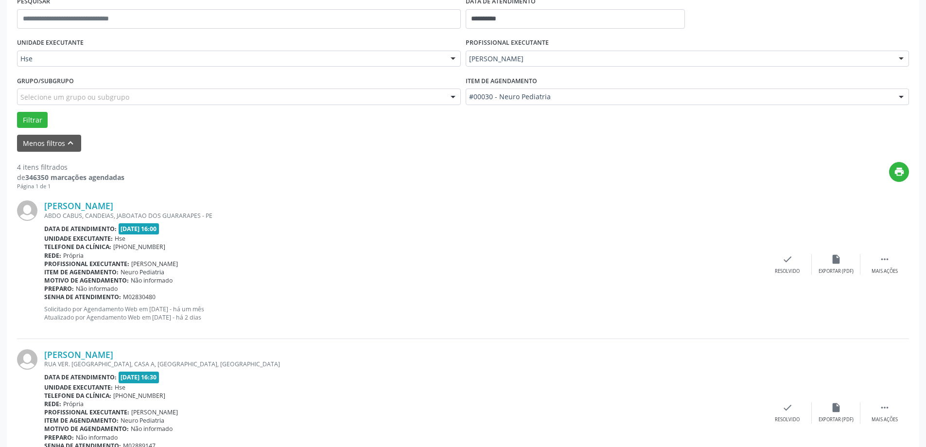
scroll to position [194, 0]
click at [899, 268] on div " Mais ações" at bounding box center [884, 263] width 49 height 21
click at [833, 269] on div "Não compareceu" at bounding box center [835, 270] width 41 height 7
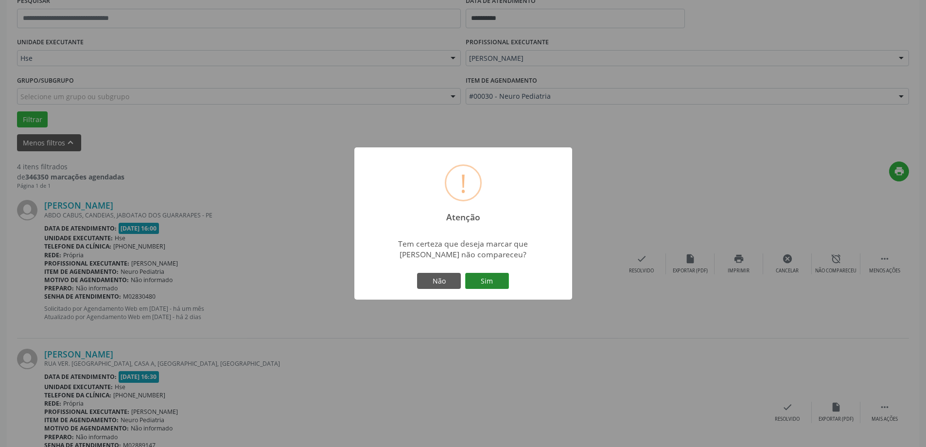
click at [493, 275] on button "Sim" at bounding box center [487, 281] width 44 height 17
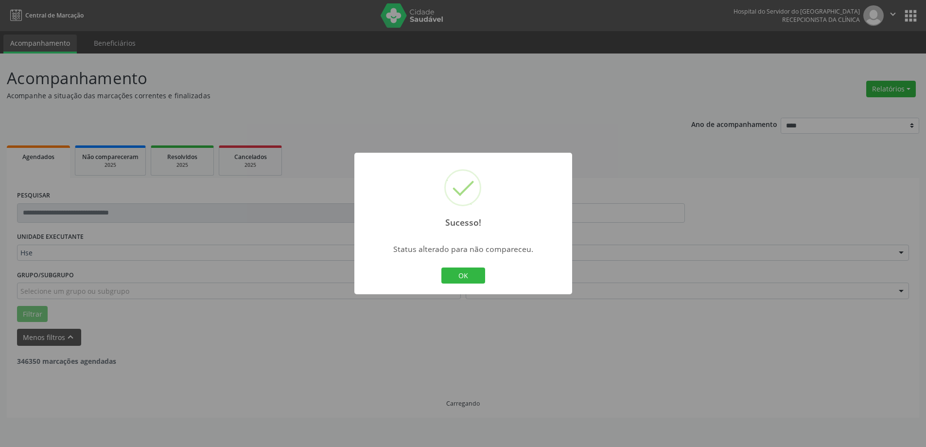
scroll to position [0, 0]
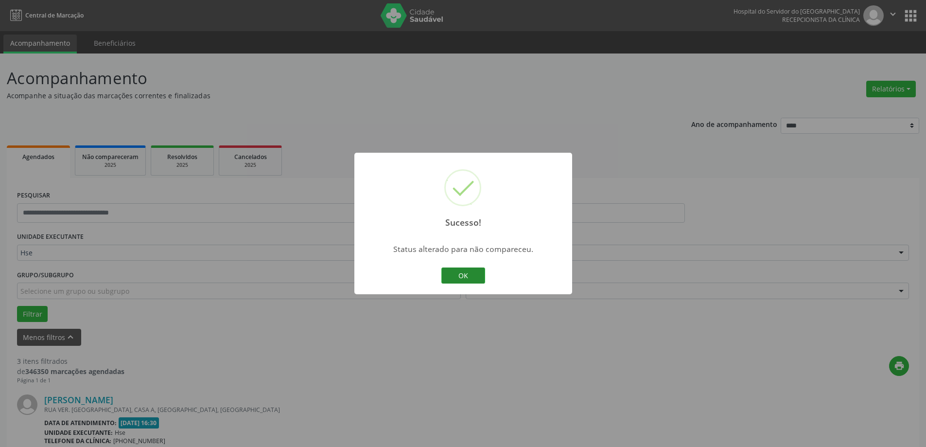
click at [444, 278] on button "OK" at bounding box center [463, 275] width 44 height 17
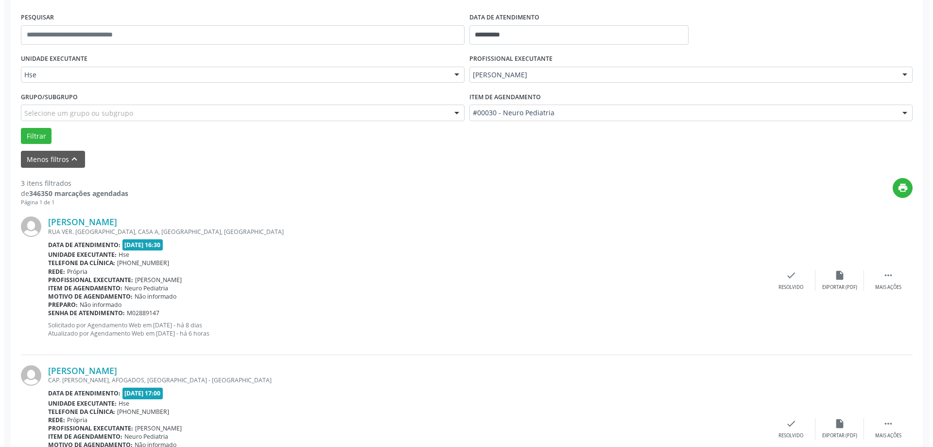
scroll to position [194, 0]
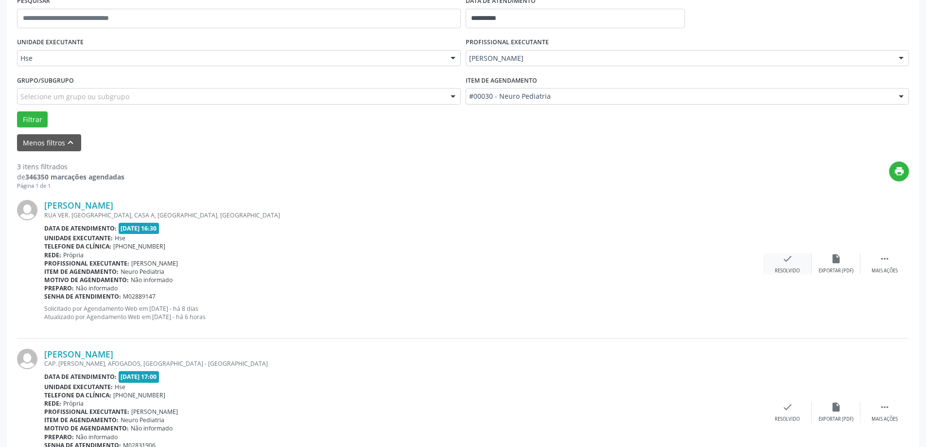
click at [785, 263] on icon "check" at bounding box center [787, 258] width 11 height 11
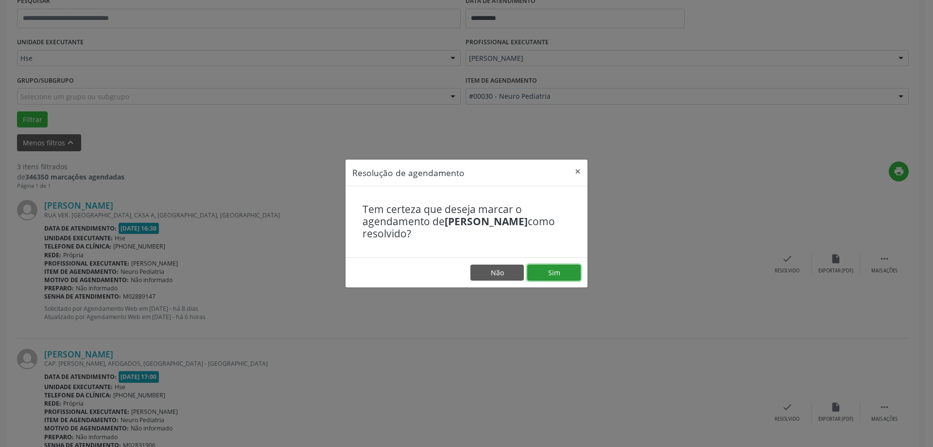
click at [536, 273] on button "Sim" at bounding box center [553, 272] width 53 height 17
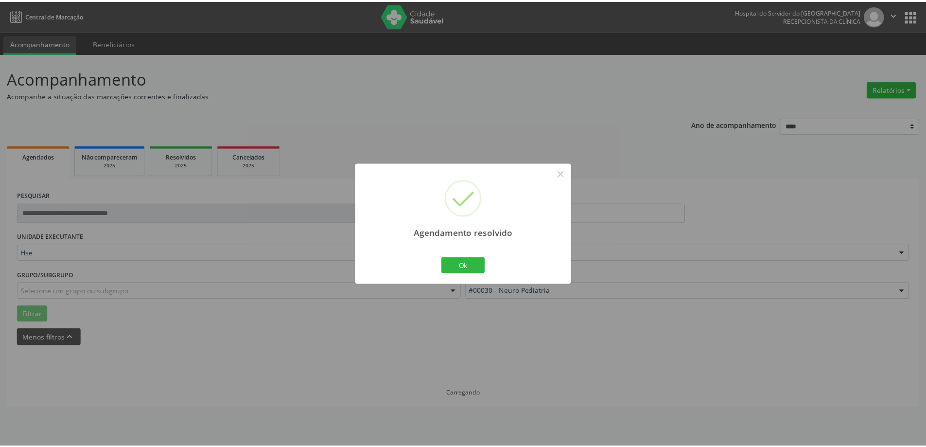
scroll to position [0, 0]
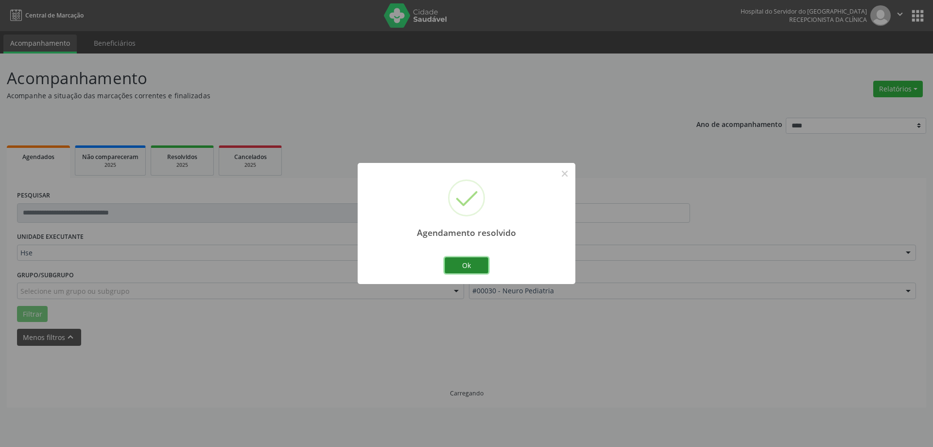
click at [469, 264] on button "Ok" at bounding box center [467, 265] width 44 height 17
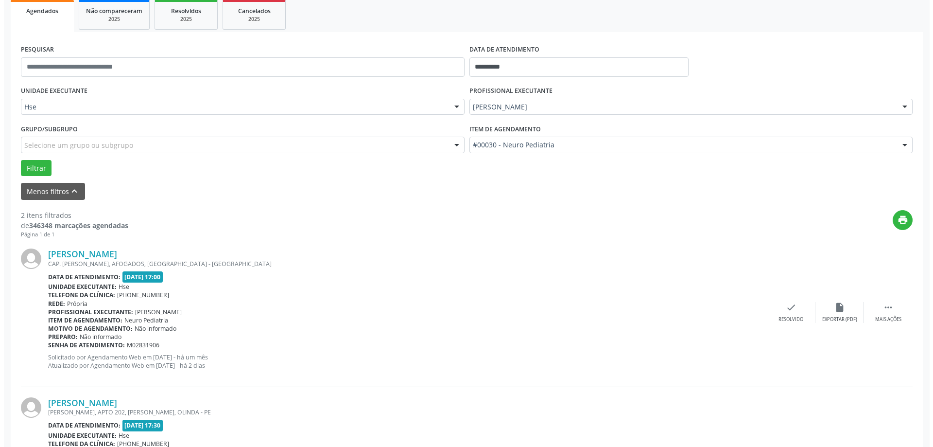
scroll to position [194, 0]
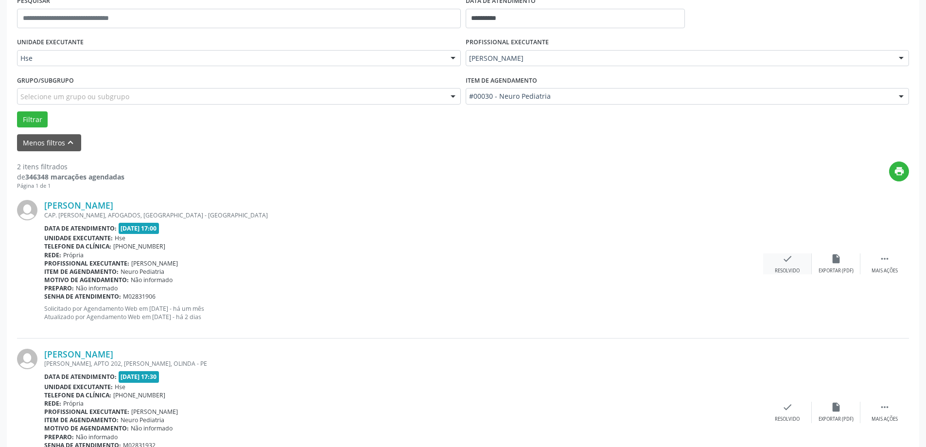
click at [770, 262] on div "check Resolvido" at bounding box center [787, 263] width 49 height 21
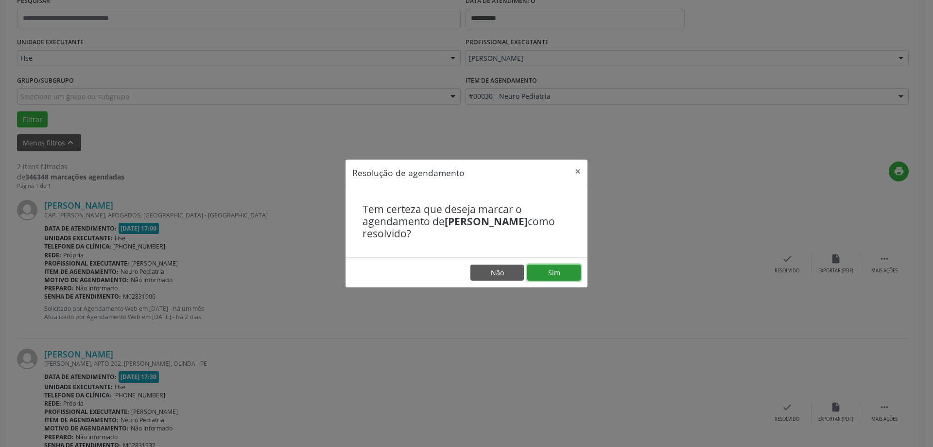
click at [567, 272] on button "Sim" at bounding box center [553, 272] width 53 height 17
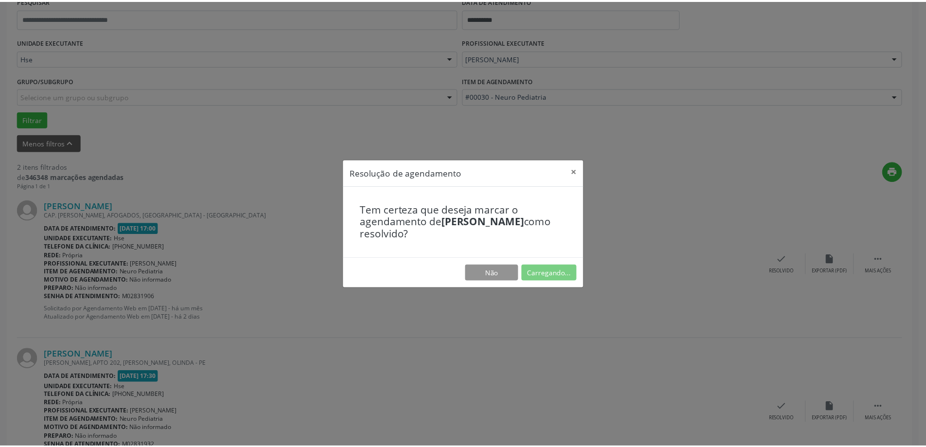
scroll to position [0, 0]
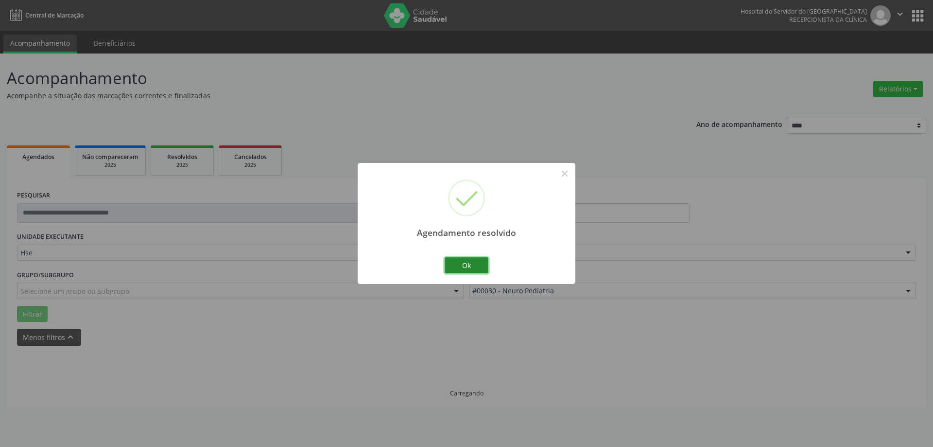
click at [467, 266] on button "Ok" at bounding box center [467, 265] width 44 height 17
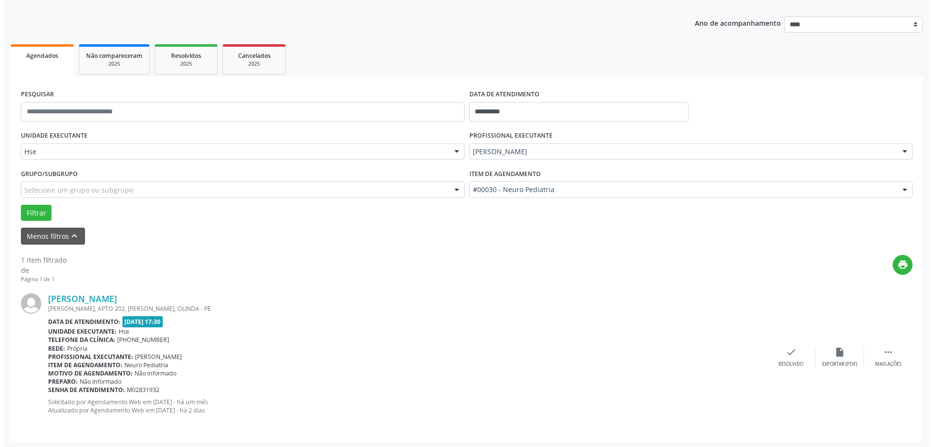
scroll to position [103, 0]
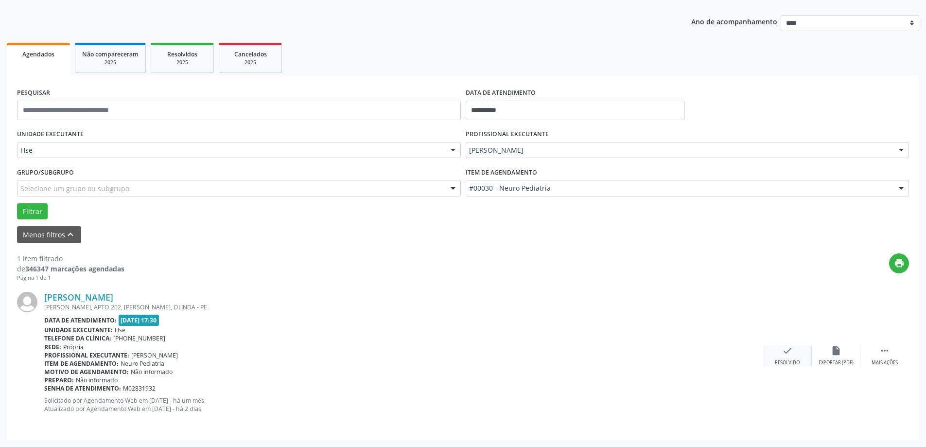
click at [790, 356] on div "check Resolvido" at bounding box center [787, 355] width 49 height 21
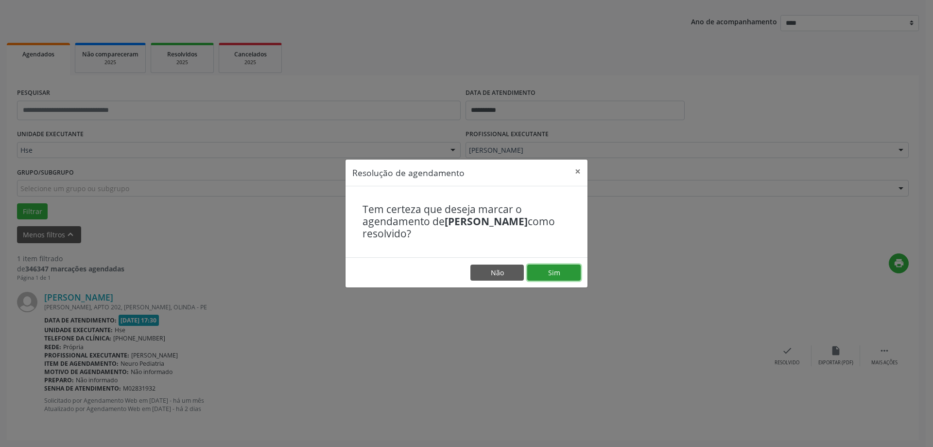
click at [571, 275] on button "Sim" at bounding box center [553, 272] width 53 height 17
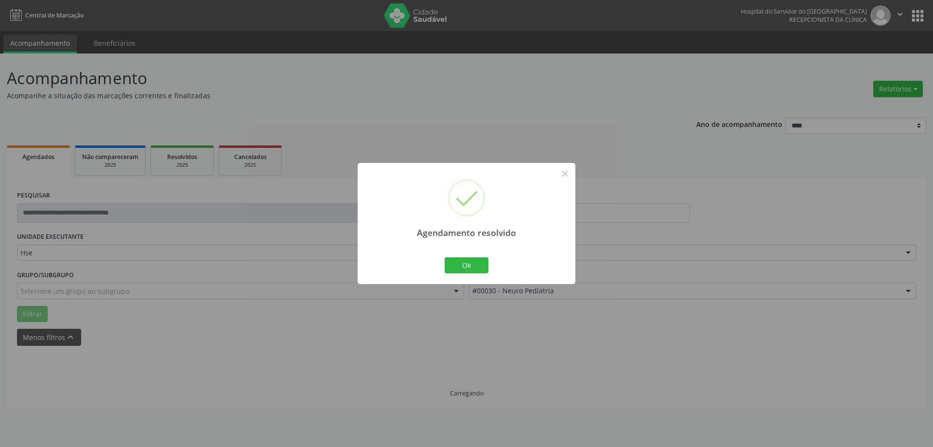
scroll to position [0, 0]
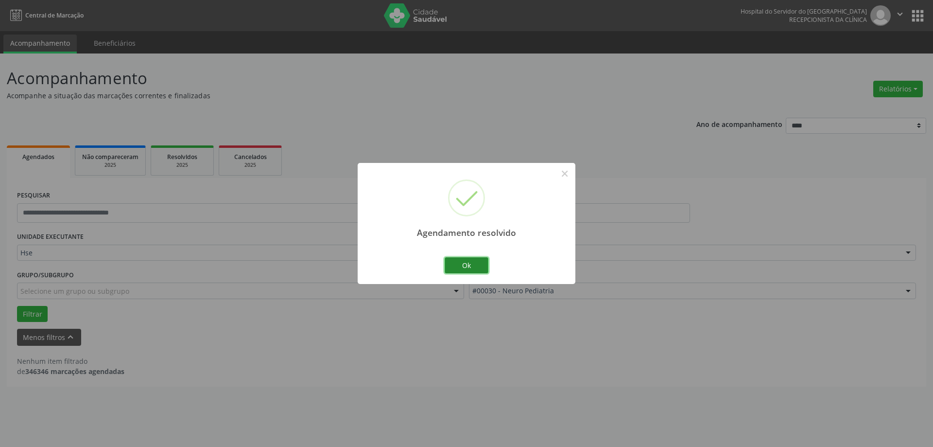
click at [472, 262] on button "Ok" at bounding box center [467, 265] width 44 height 17
